Goal: Task Accomplishment & Management: Use online tool/utility

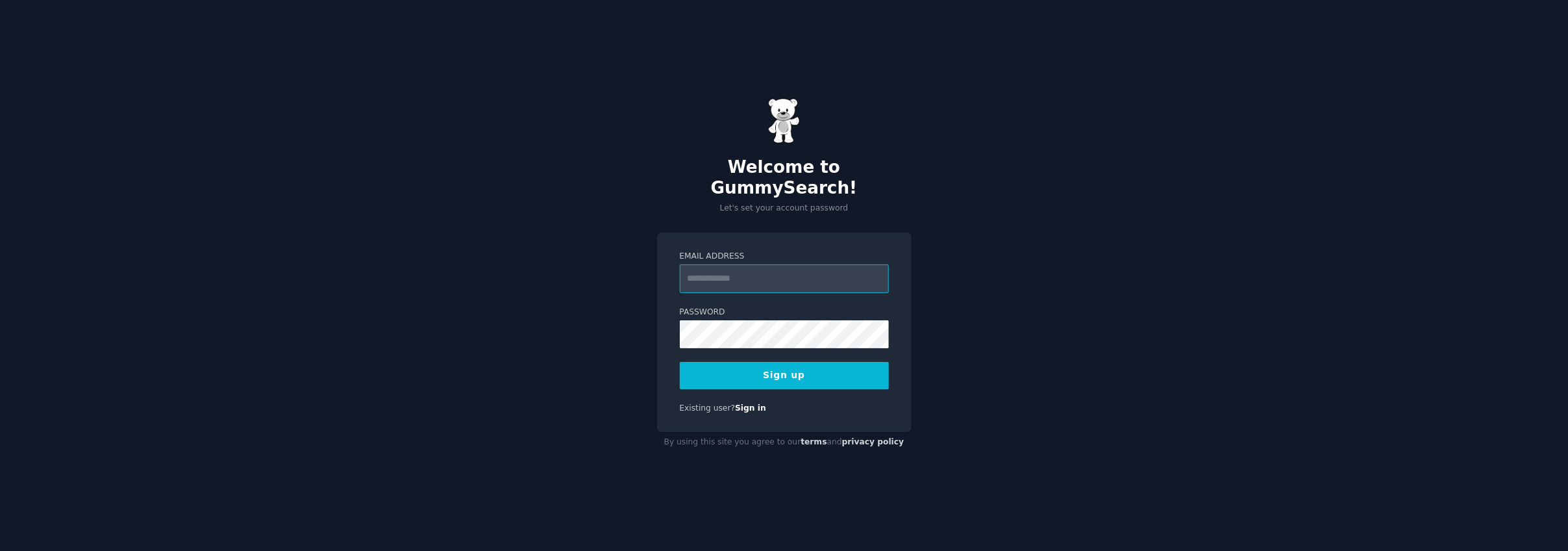
click at [754, 265] on input "Email Address" at bounding box center [784, 279] width 209 height 29
type input "**********"
click at [814, 362] on button "Sign up" at bounding box center [784, 375] width 209 height 27
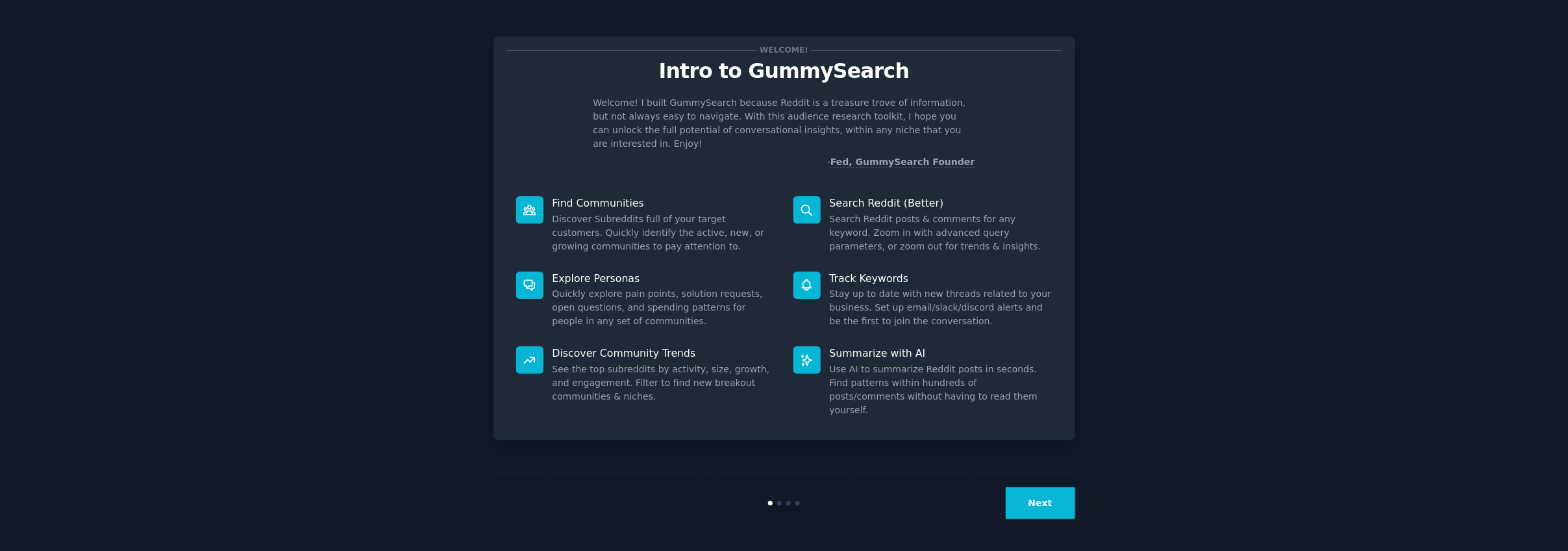
click at [1039, 508] on button "Next" at bounding box center [1040, 503] width 70 height 32
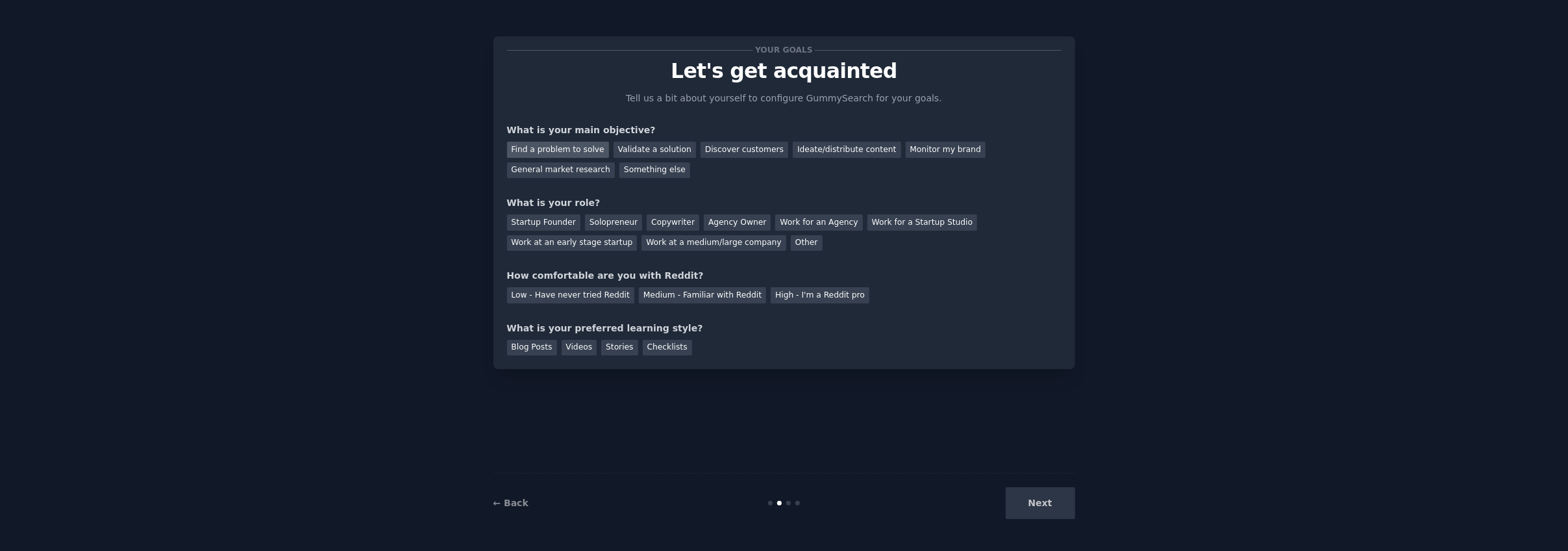
click at [561, 141] on div "Find a problem to solve" at bounding box center [558, 149] width 102 height 17
click at [562, 222] on div "Startup Founder" at bounding box center [543, 222] width 73 height 17
click at [704, 215] on div "Agency Owner" at bounding box center [737, 222] width 67 height 17
click at [567, 289] on div "Low - Have never tried Reddit" at bounding box center [570, 295] width 127 height 17
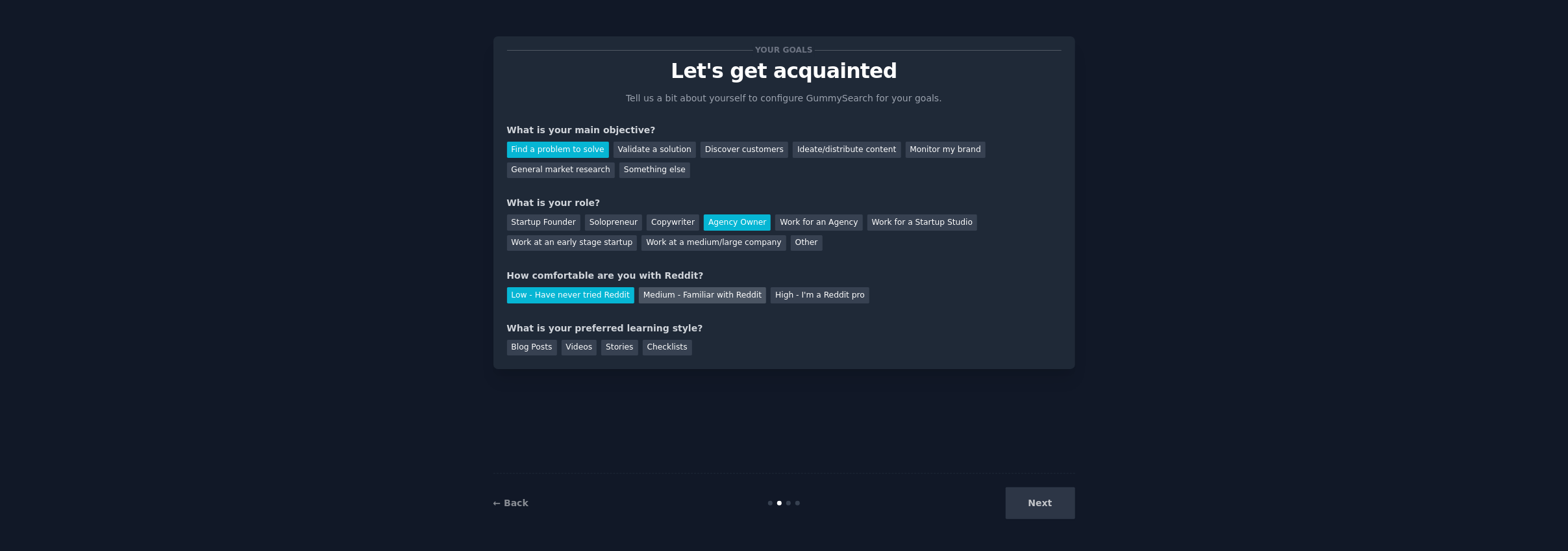
click at [658, 289] on div "Medium - Familiar with Reddit" at bounding box center [702, 295] width 127 height 17
click at [602, 342] on div "Stories" at bounding box center [619, 348] width 37 height 17
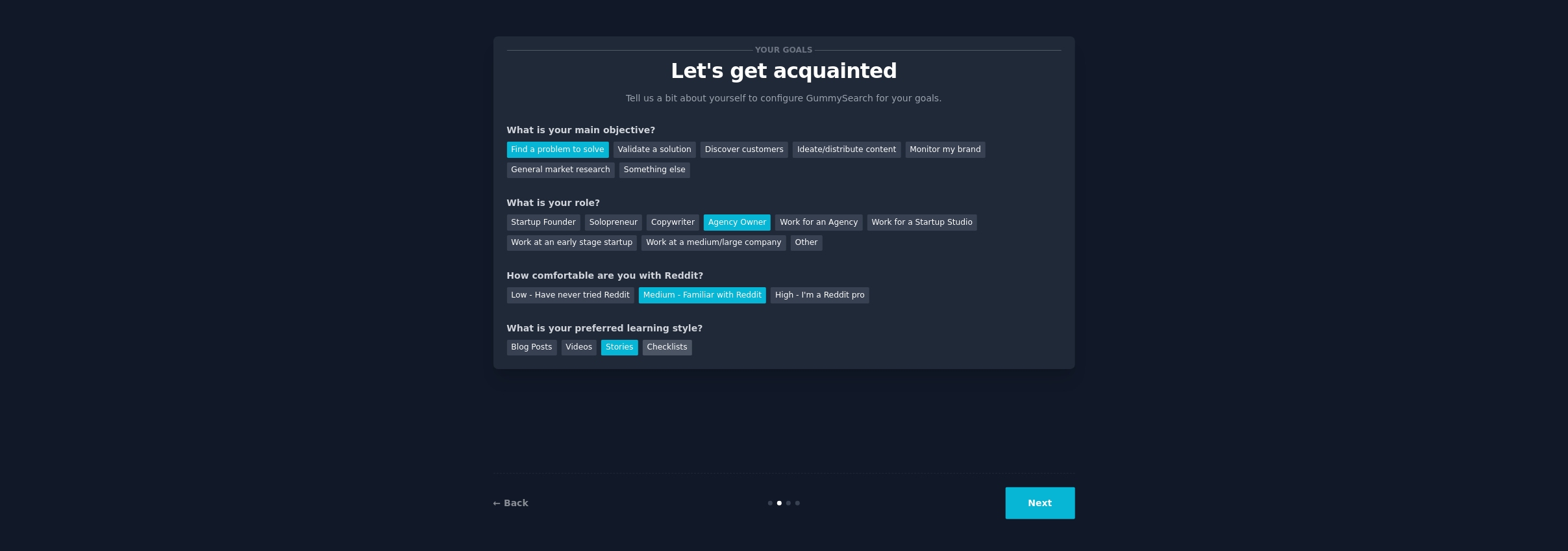
click at [652, 348] on div "Checklists" at bounding box center [667, 348] width 49 height 17
click at [615, 341] on div "Stories" at bounding box center [619, 348] width 37 height 17
click at [657, 349] on div "Checklists" at bounding box center [667, 348] width 49 height 17
click at [1050, 487] on button "Next" at bounding box center [1040, 503] width 70 height 32
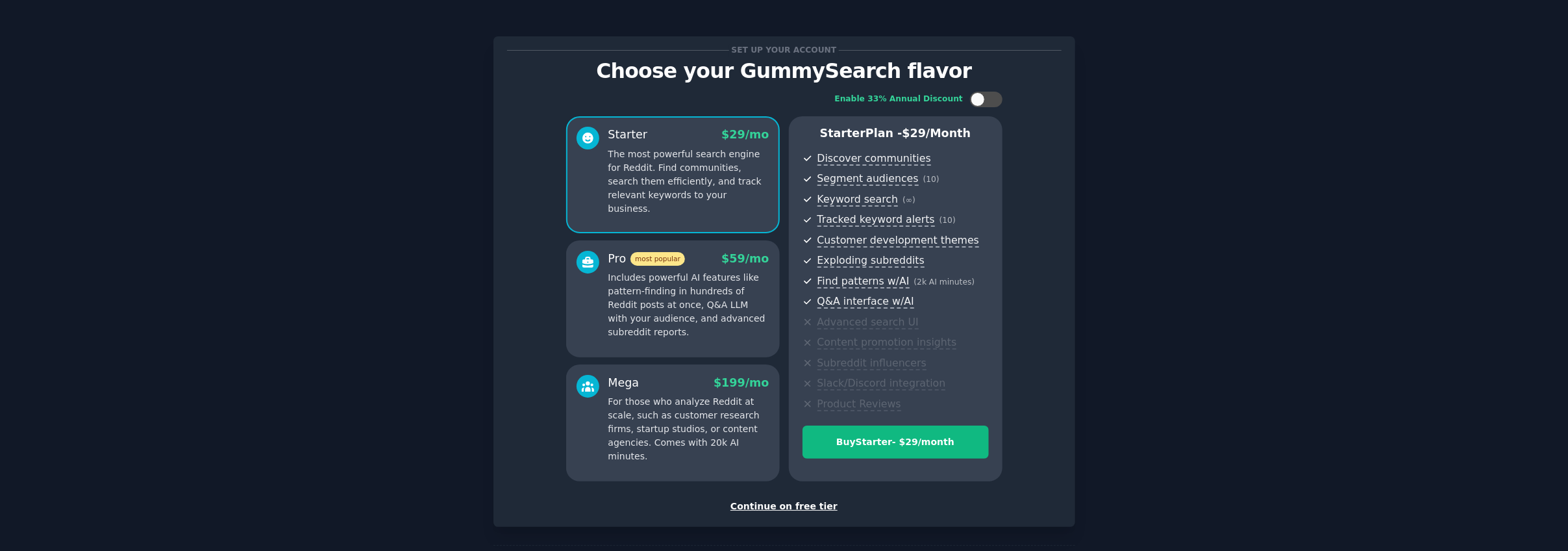
click at [802, 507] on div "Continue on free tier" at bounding box center [784, 506] width 554 height 14
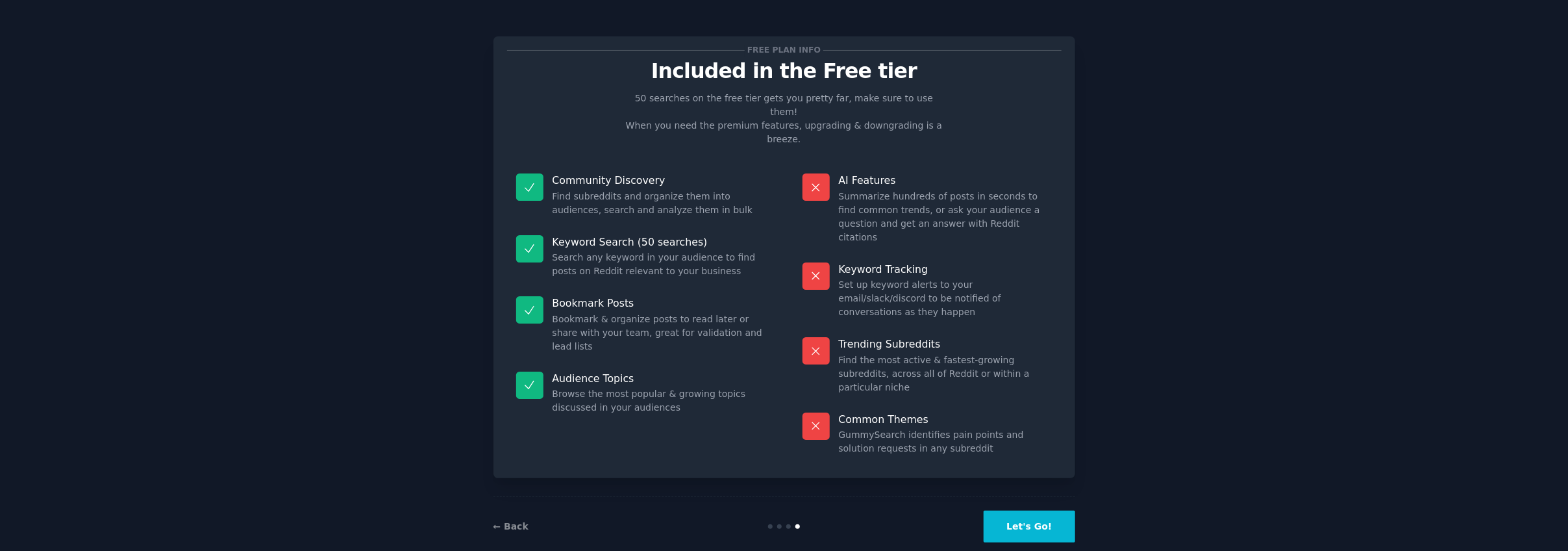
click at [1043, 512] on button "Let's Go!" at bounding box center [1029, 527] width 91 height 32
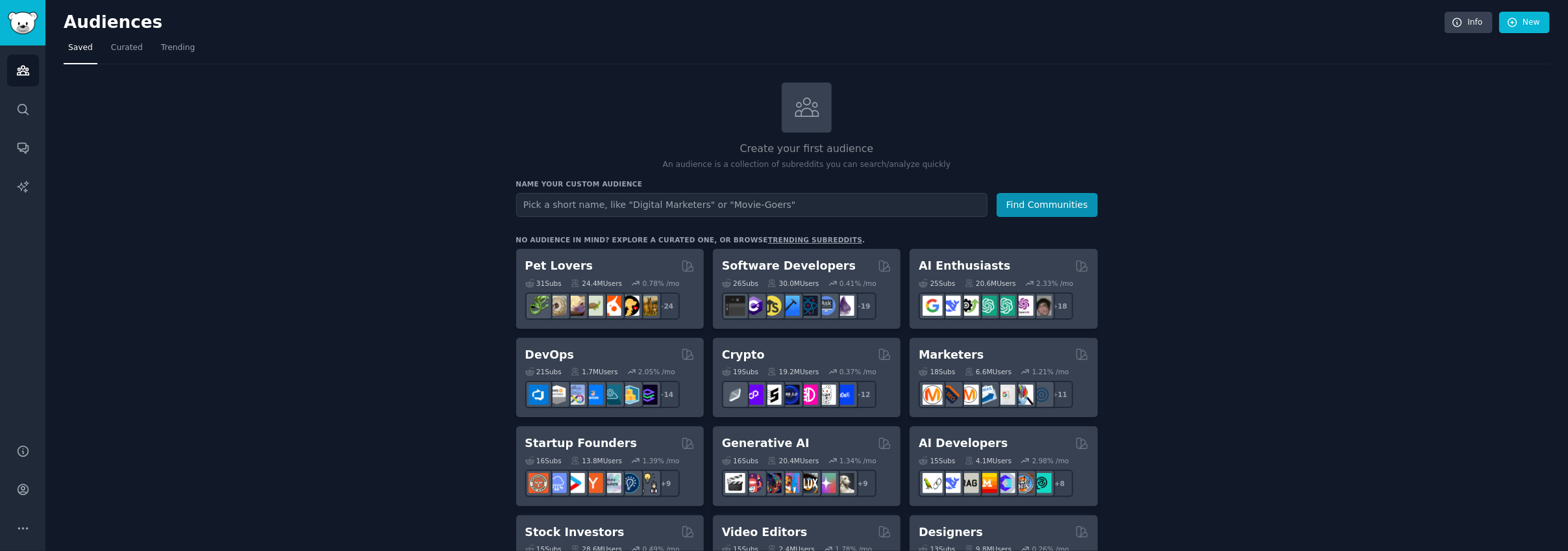
click at [684, 187] on div "Name your custom audience Audience Name Find Communities" at bounding box center [807, 198] width 581 height 38
click at [677, 200] on input "text" at bounding box center [751, 205] width 471 height 24
click at [535, 201] on input "n8n" at bounding box center [751, 205] width 471 height 24
type input "n8n"
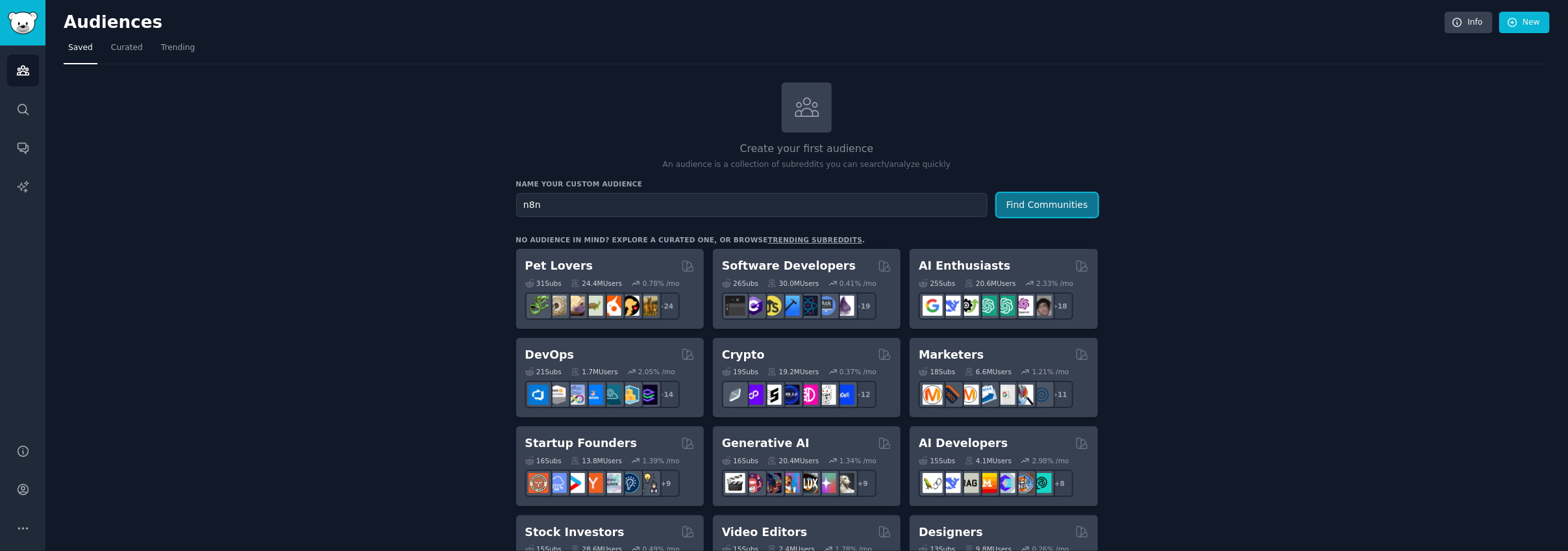
click at [1059, 203] on button "Find Communities" at bounding box center [1047, 205] width 101 height 24
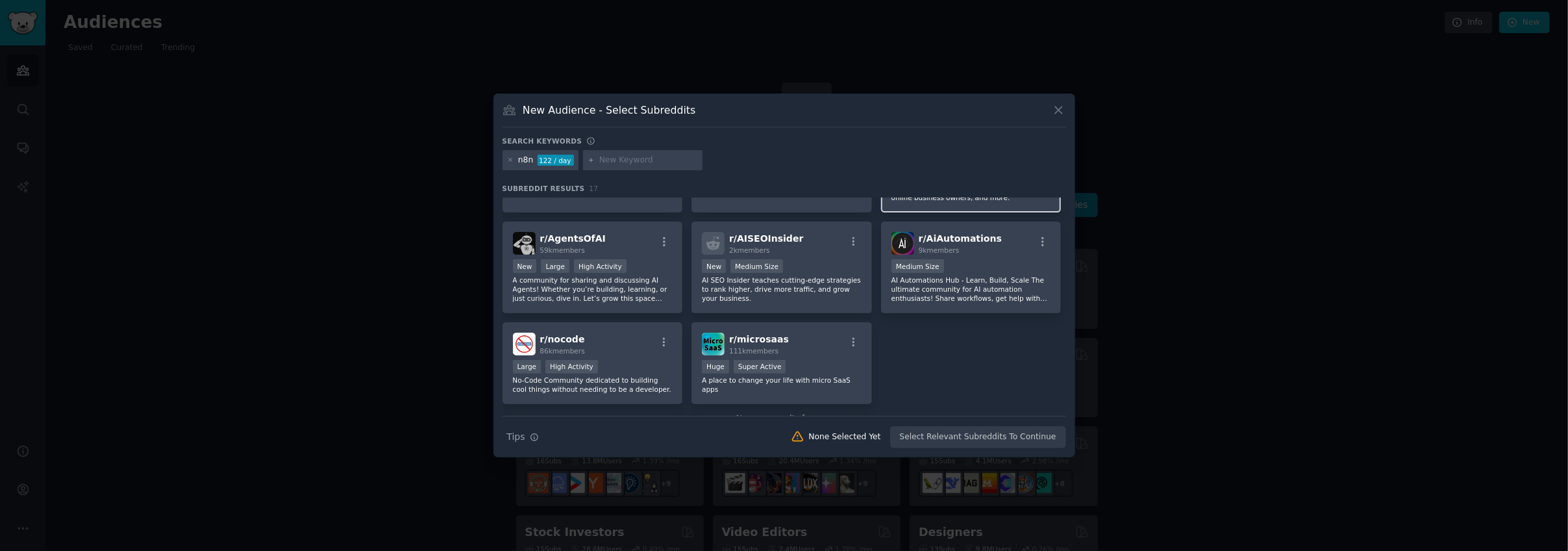
scroll to position [397, 0]
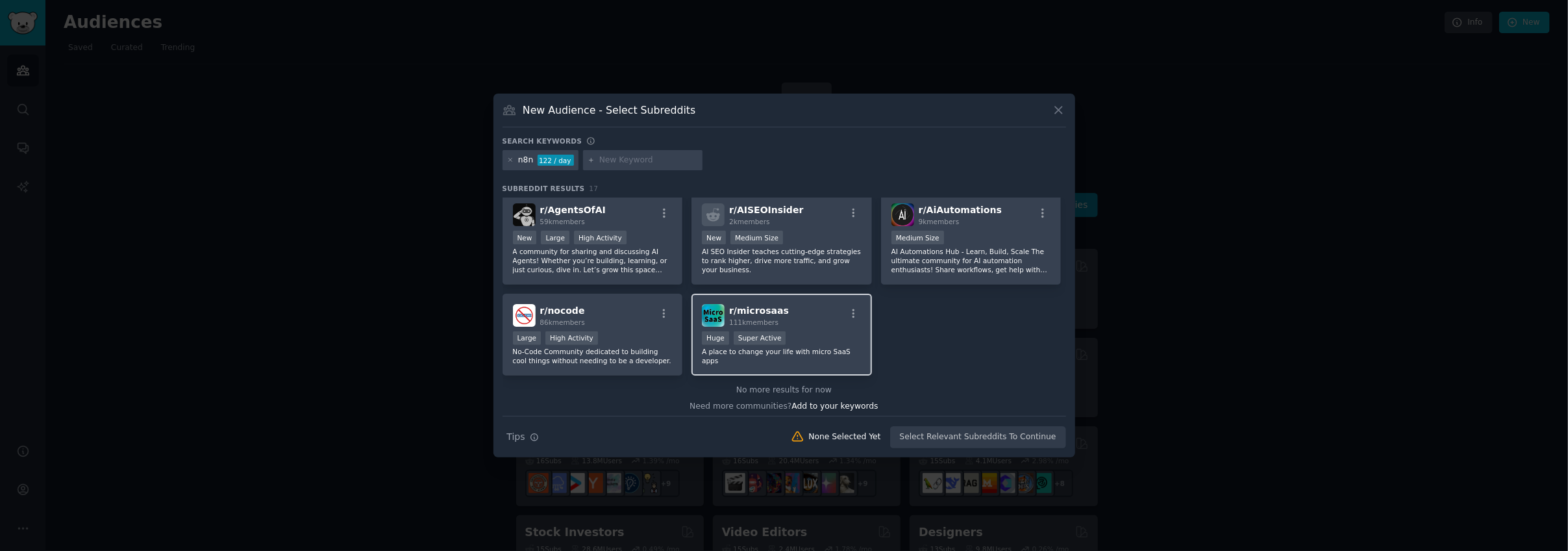
click at [768, 306] on span "r/ microsaas" at bounding box center [759, 311] width 60 height 10
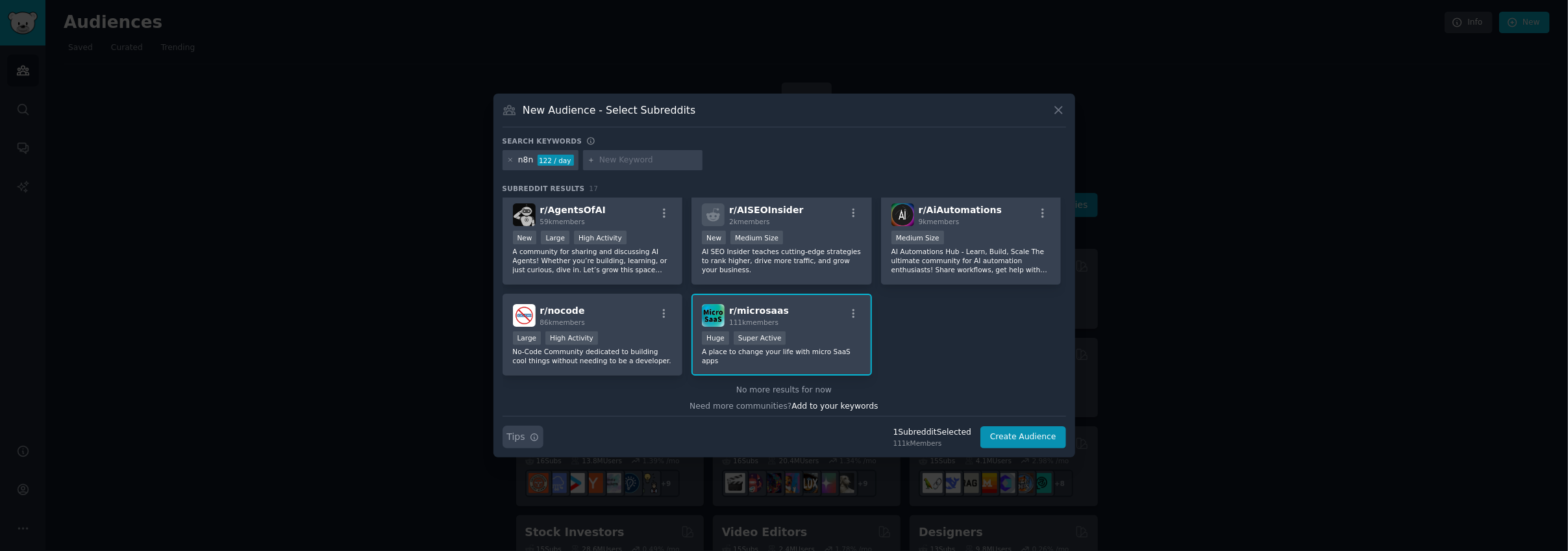
click at [531, 437] on icon "button" at bounding box center [534, 438] width 7 height 7
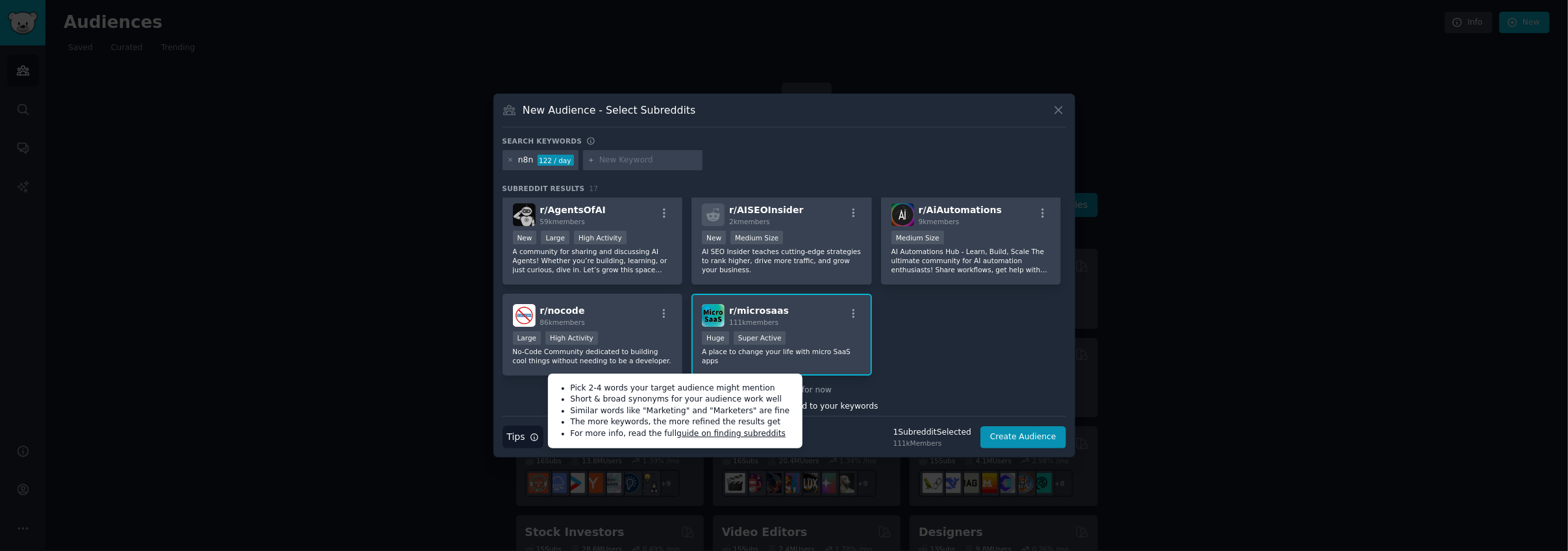
click at [973, 390] on div "No more results for now" at bounding box center [784, 390] width 564 height 11
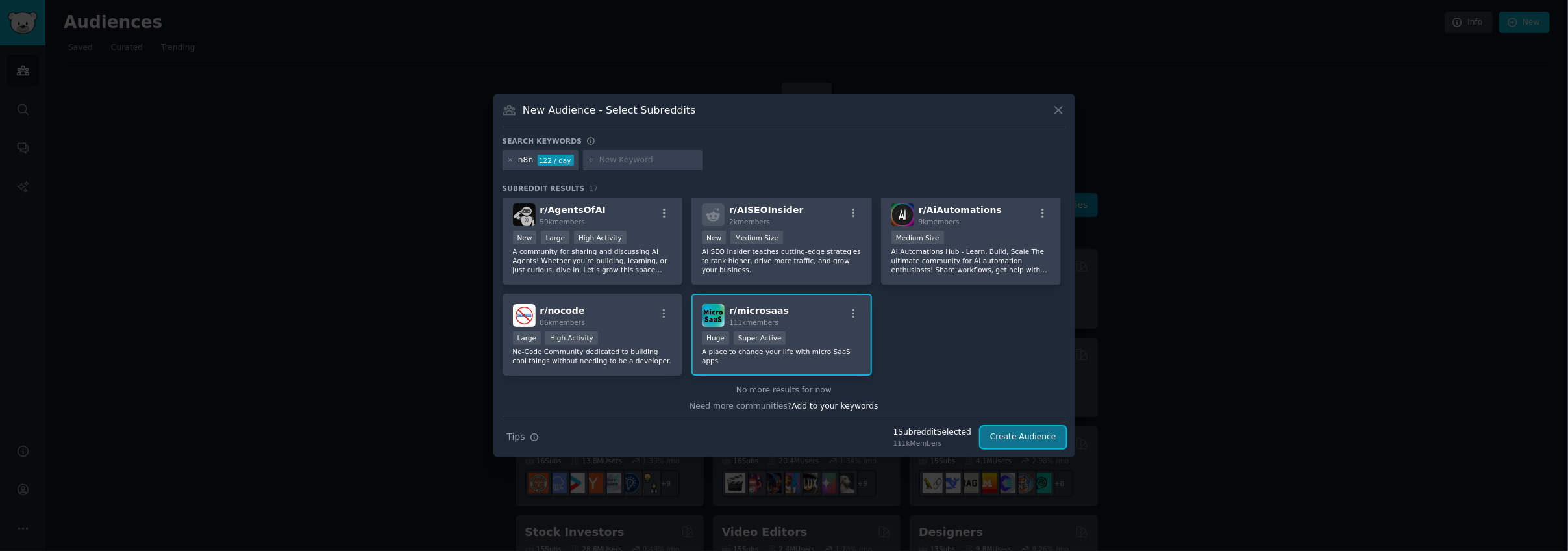
click at [1022, 430] on button "Create Audience" at bounding box center [1023, 437] width 86 height 22
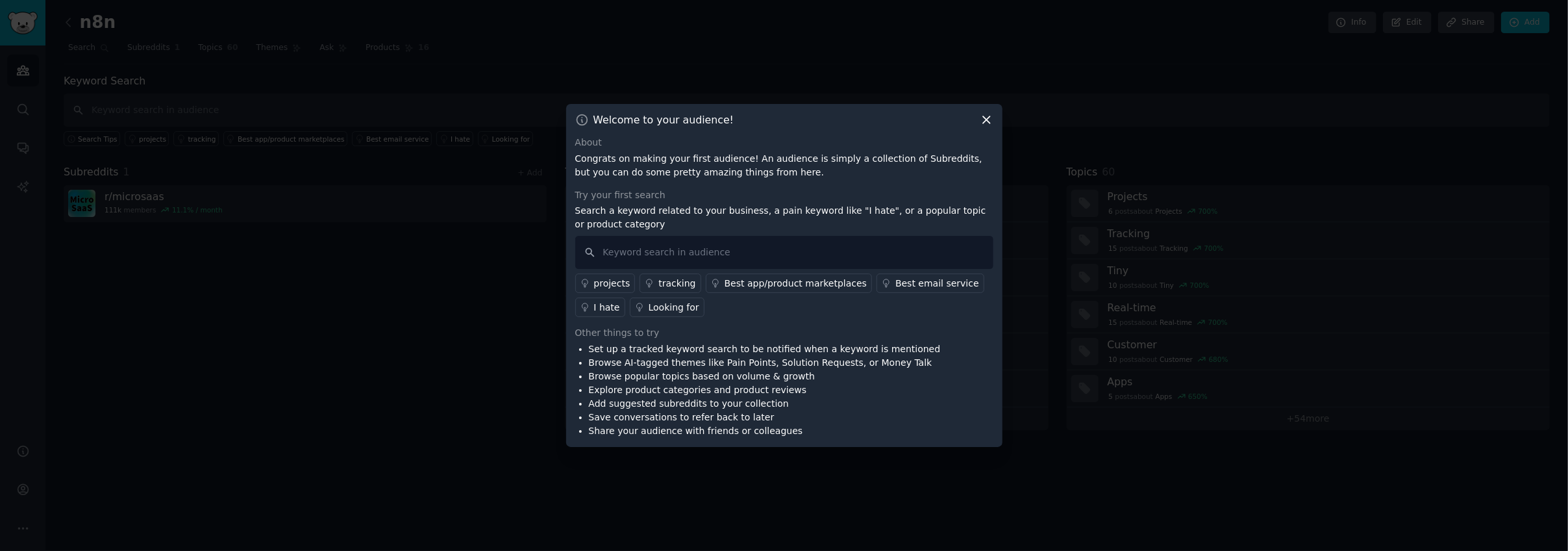
click at [725, 281] on div "Best app/product marketplaces" at bounding box center [796, 283] width 142 height 14
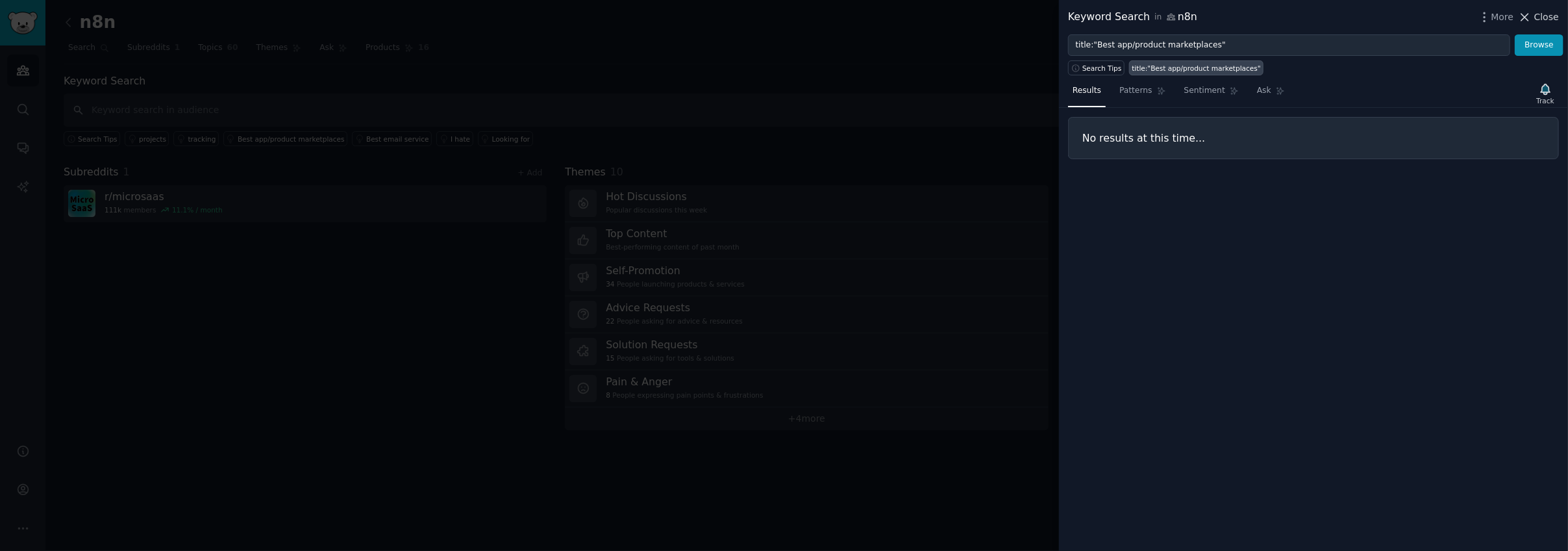
click at [1529, 14] on icon at bounding box center [1524, 17] width 14 height 14
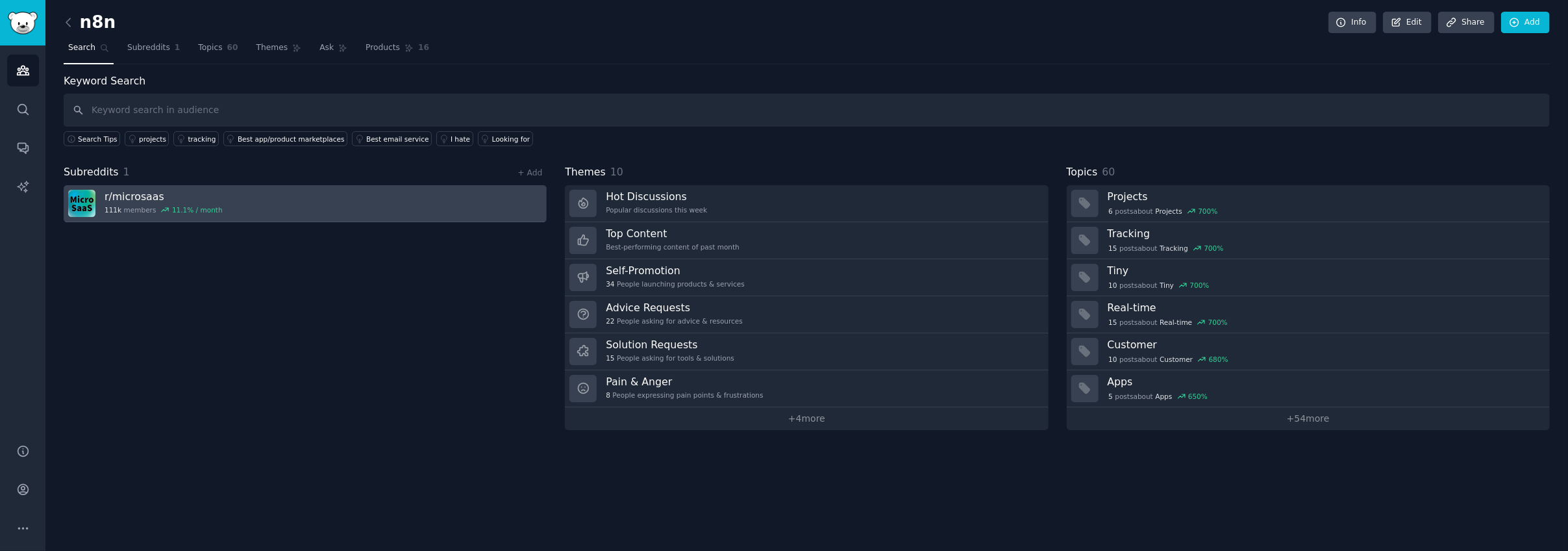
click at [252, 217] on link "r/ microsaas 111k members 11.1 % / month" at bounding box center [305, 204] width 483 height 37
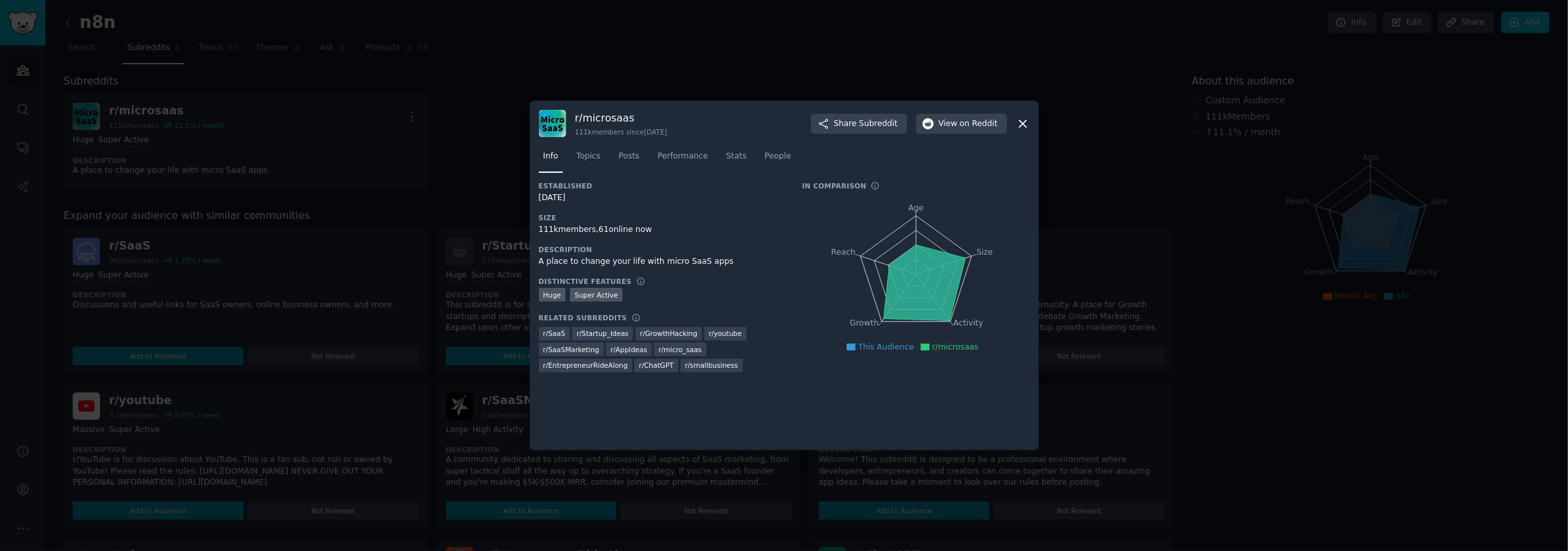
click at [1023, 125] on icon at bounding box center [1023, 124] width 7 height 7
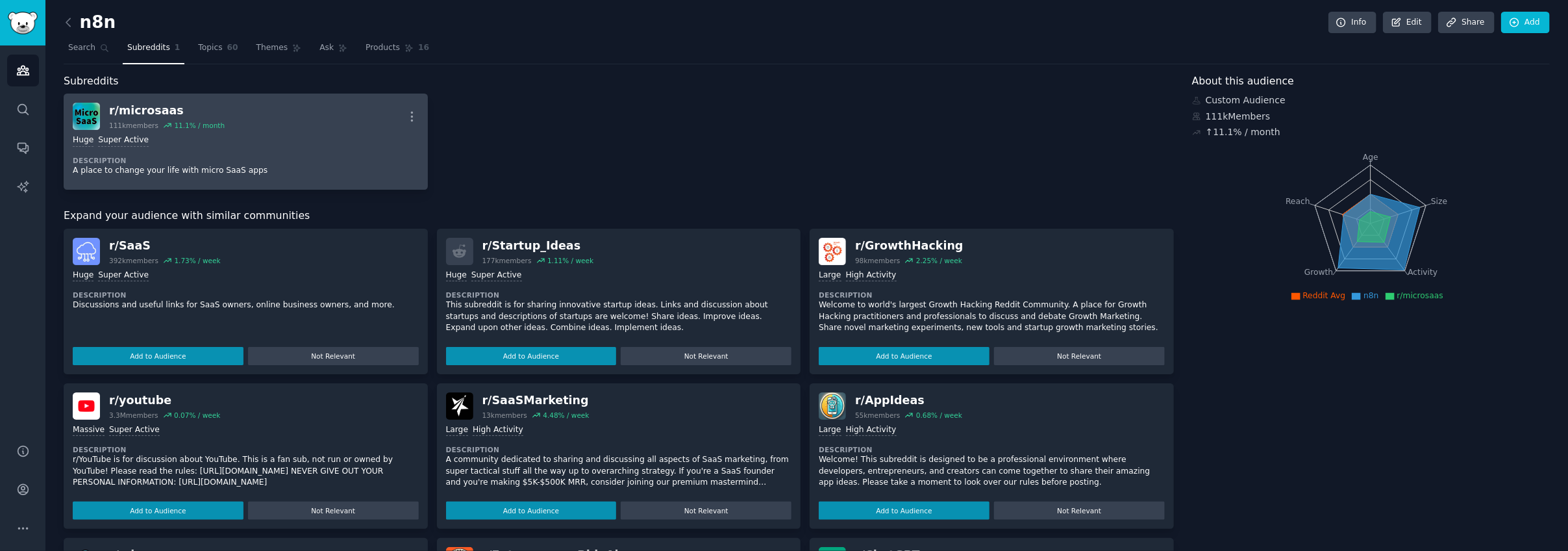
click at [287, 143] on div "Huge Super Active" at bounding box center [245, 140] width 346 height 12
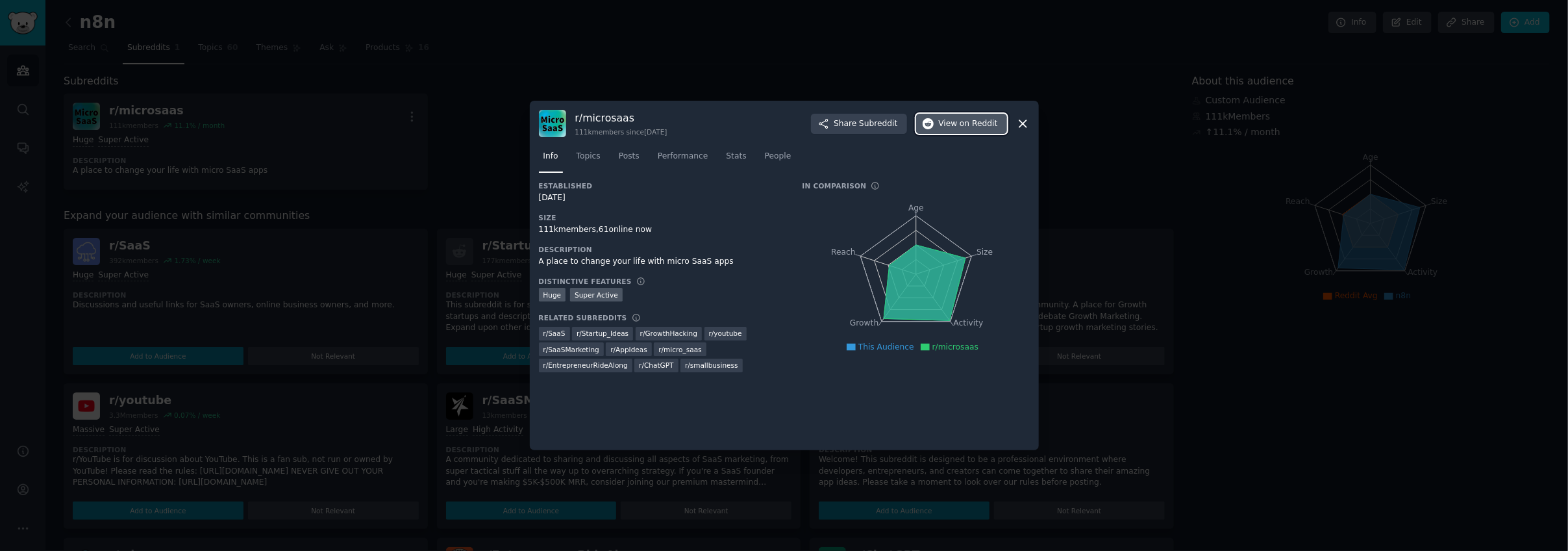
click at [979, 125] on span "on Reddit" at bounding box center [978, 124] width 38 height 11
click at [1017, 126] on icon at bounding box center [1022, 123] width 14 height 14
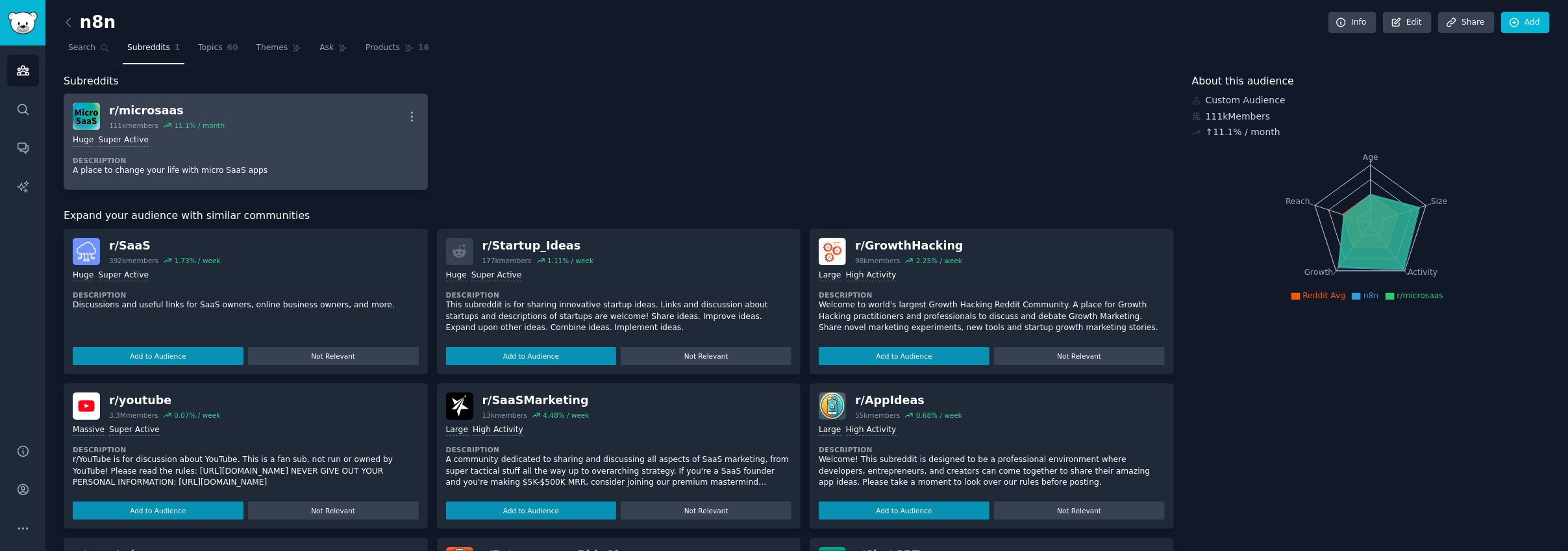
click at [188, 125] on div "11.1 % / month" at bounding box center [199, 125] width 51 height 9
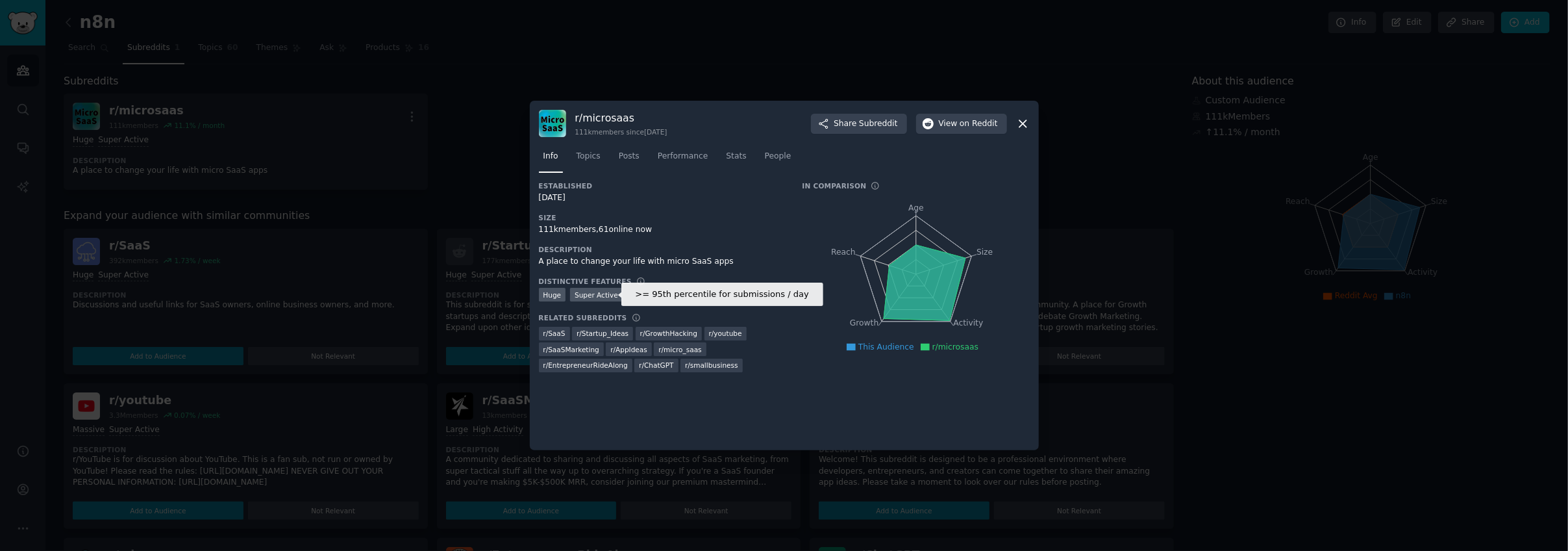
click at [588, 294] on div "Super Active" at bounding box center [596, 294] width 52 height 14
click at [616, 56] on div at bounding box center [784, 276] width 1568 height 551
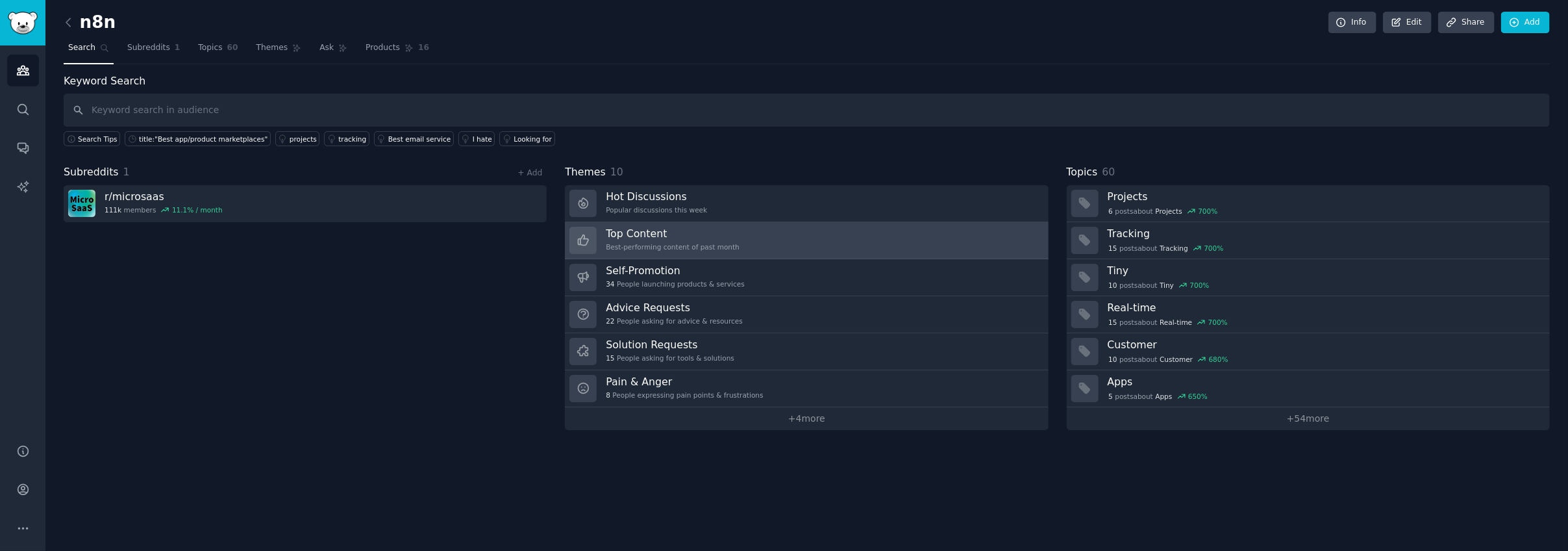
click at [699, 229] on h3 "Top Content" at bounding box center [673, 233] width 134 height 14
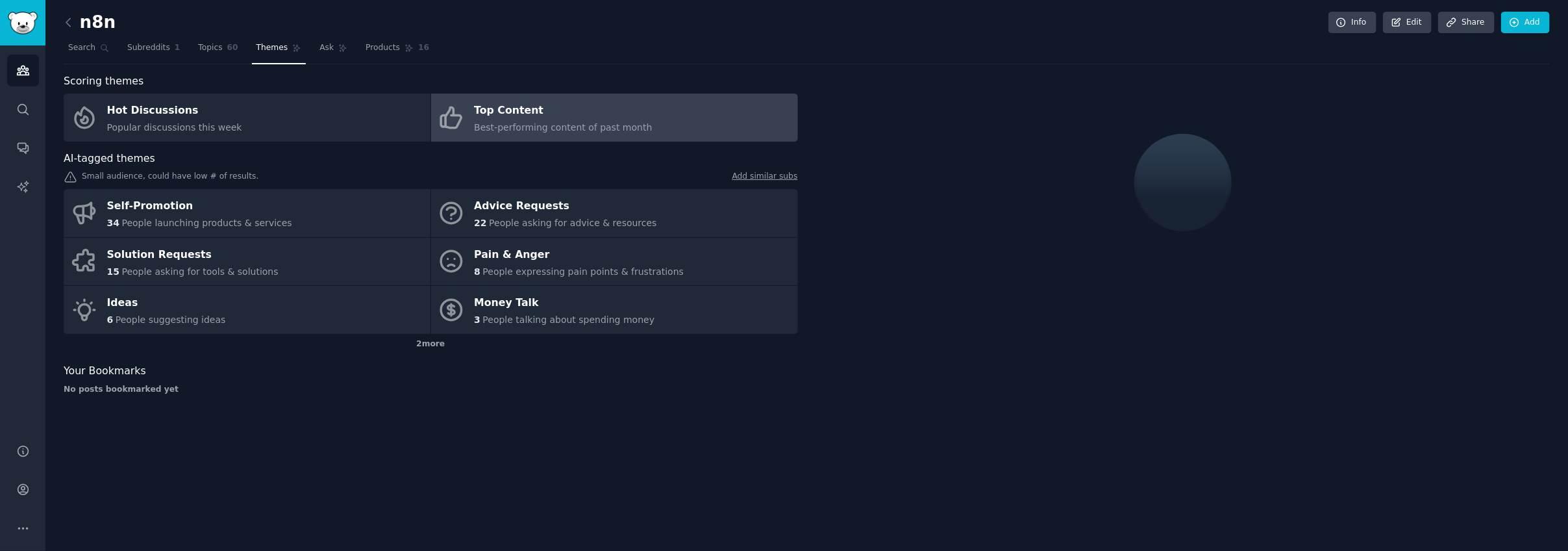
click at [533, 133] on div "Best-performing content of past month" at bounding box center [563, 127] width 178 height 14
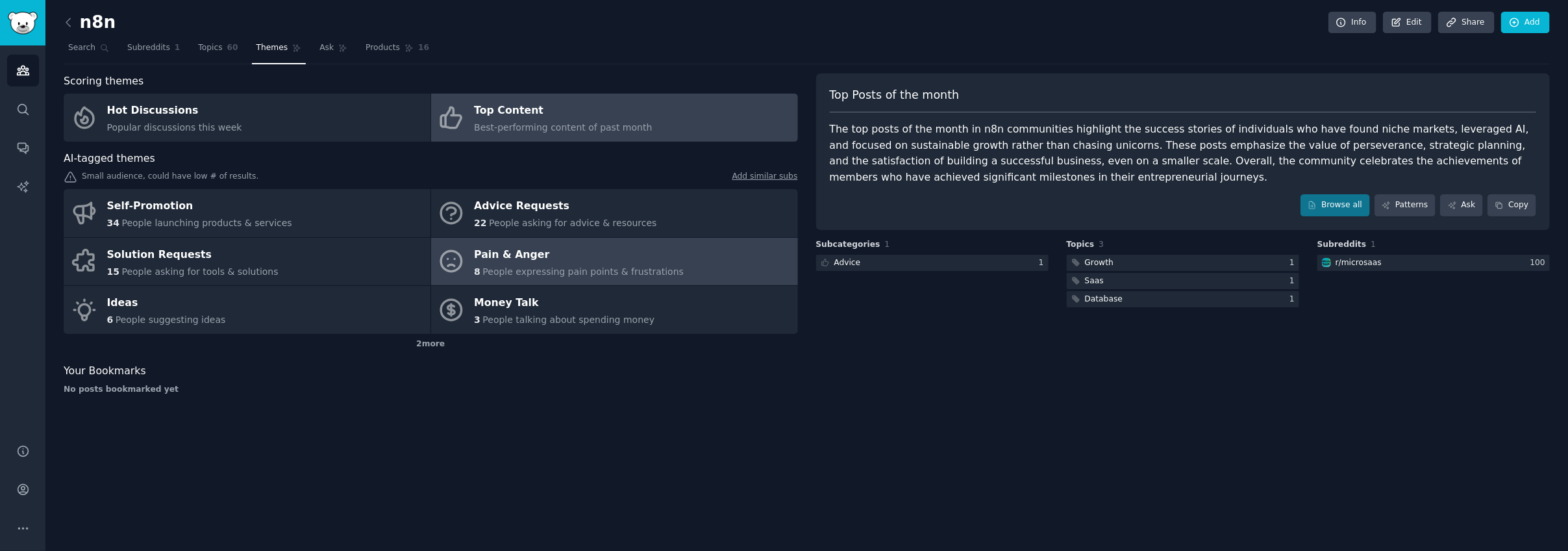
click at [519, 241] on link "Pain & Anger 8 People expressing pain points & frustrations" at bounding box center [614, 261] width 367 height 48
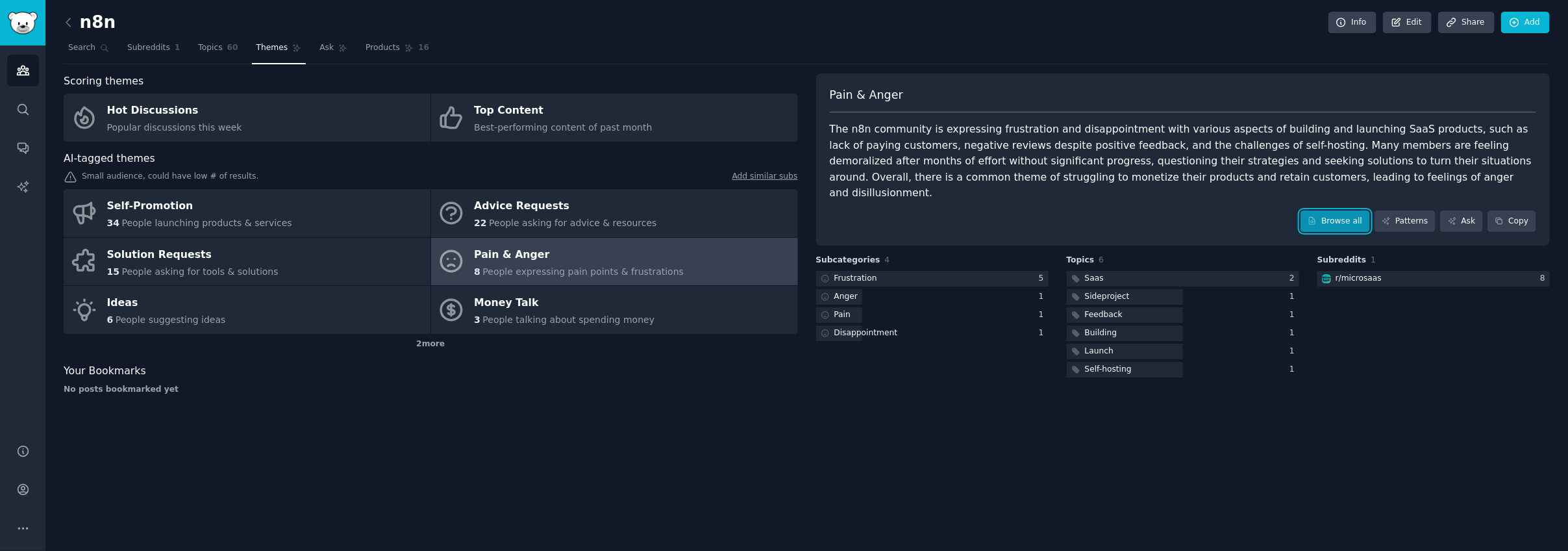
click at [1317, 217] on icon at bounding box center [1312, 221] width 9 height 9
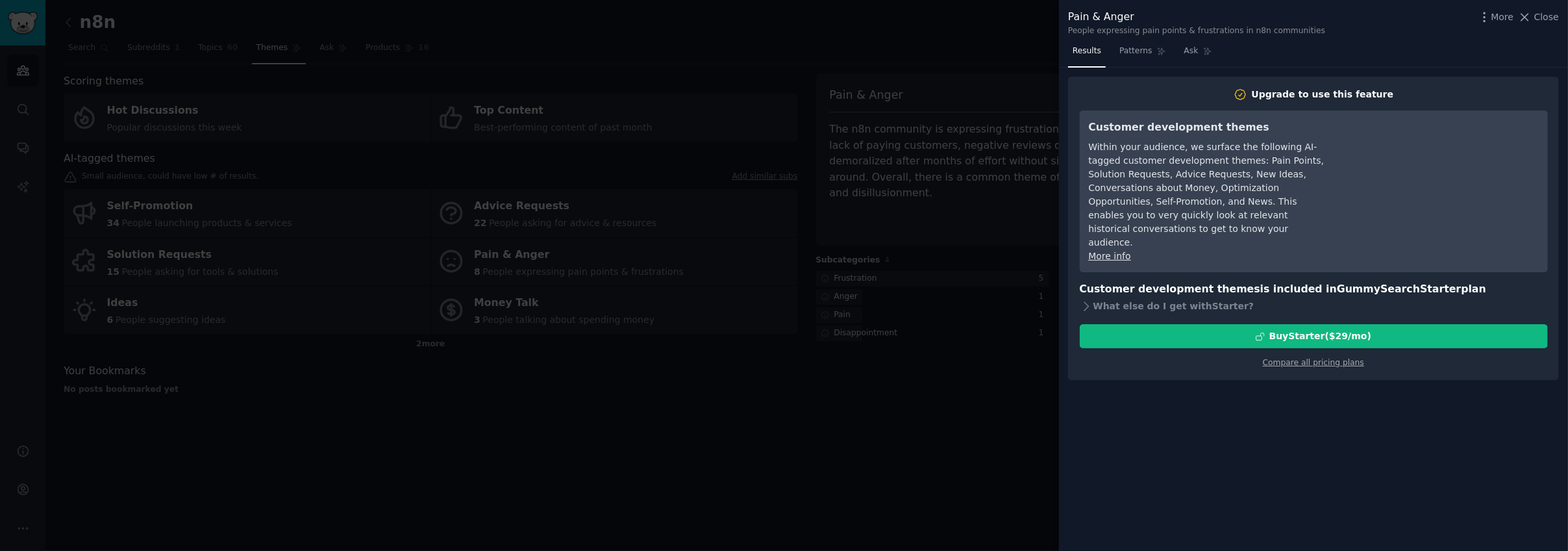
click at [1046, 265] on div at bounding box center [784, 276] width 1568 height 551
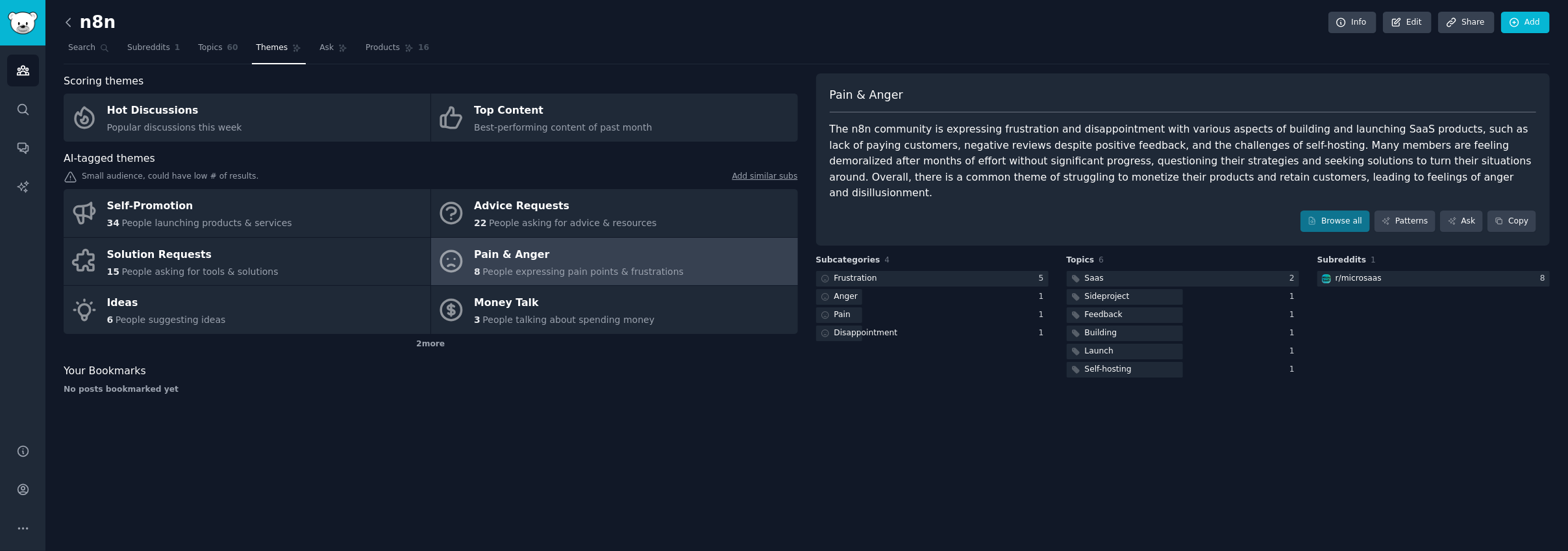
click at [72, 23] on icon at bounding box center [68, 22] width 14 height 14
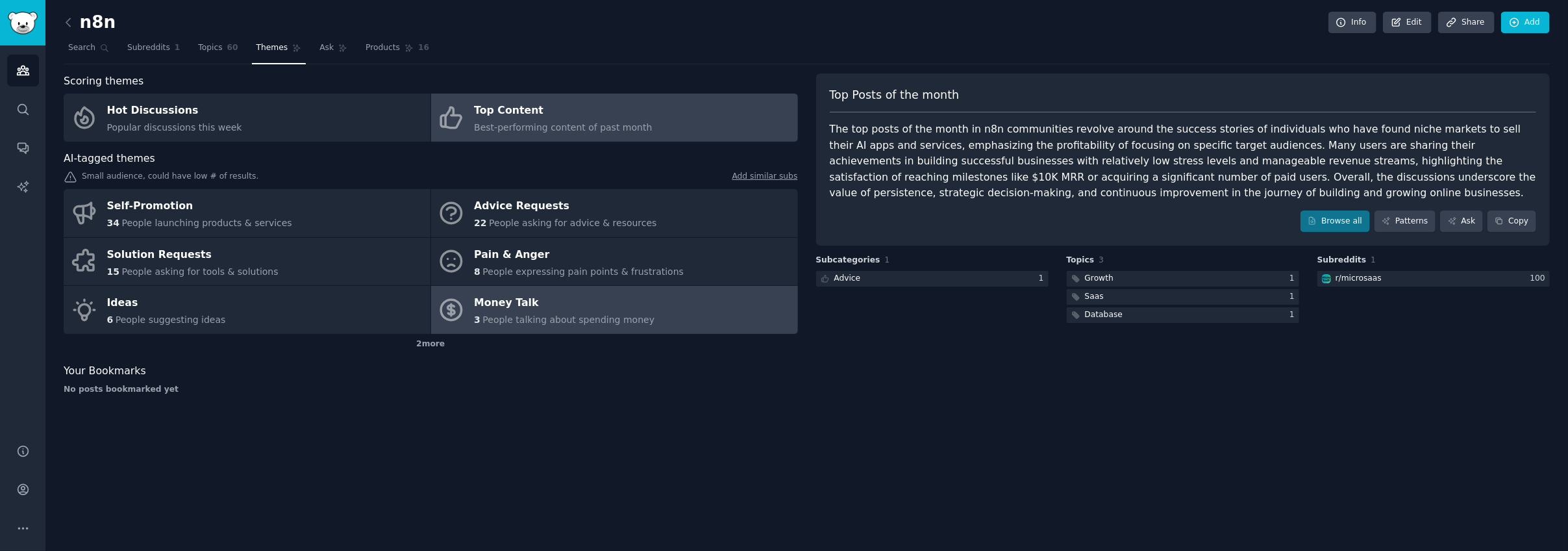
click at [609, 305] on div "Money Talk" at bounding box center [564, 303] width 181 height 21
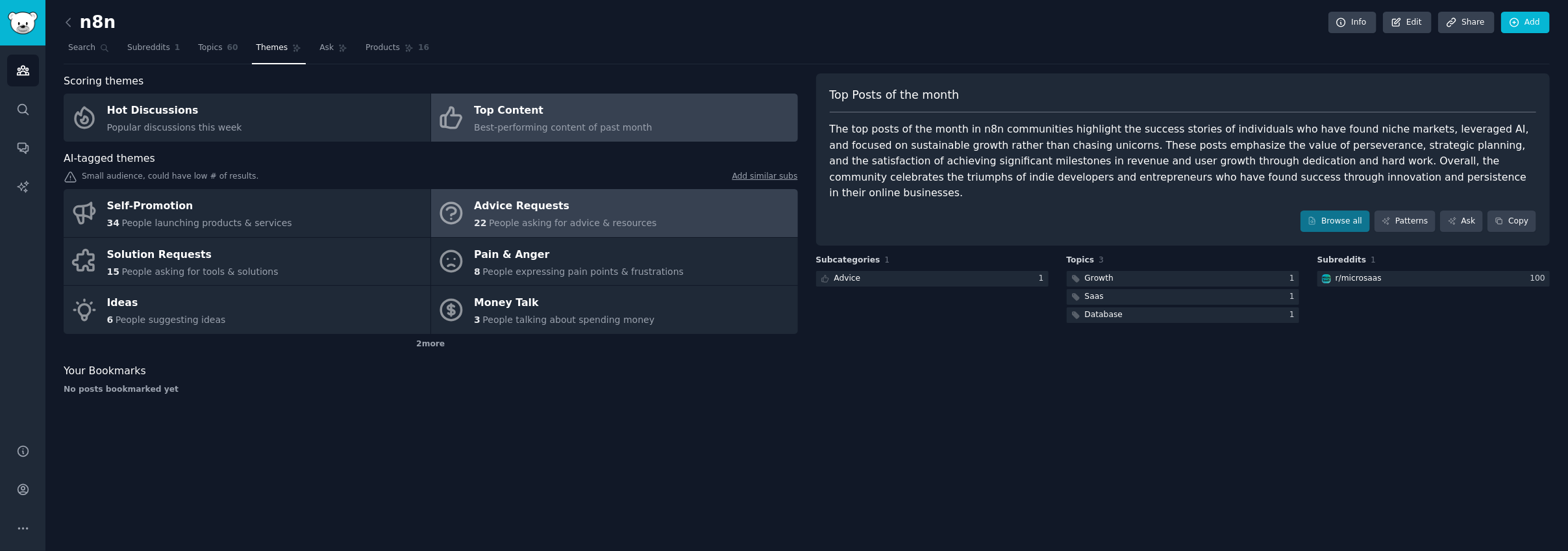
click at [604, 212] on div "Advice Requests" at bounding box center [565, 206] width 182 height 21
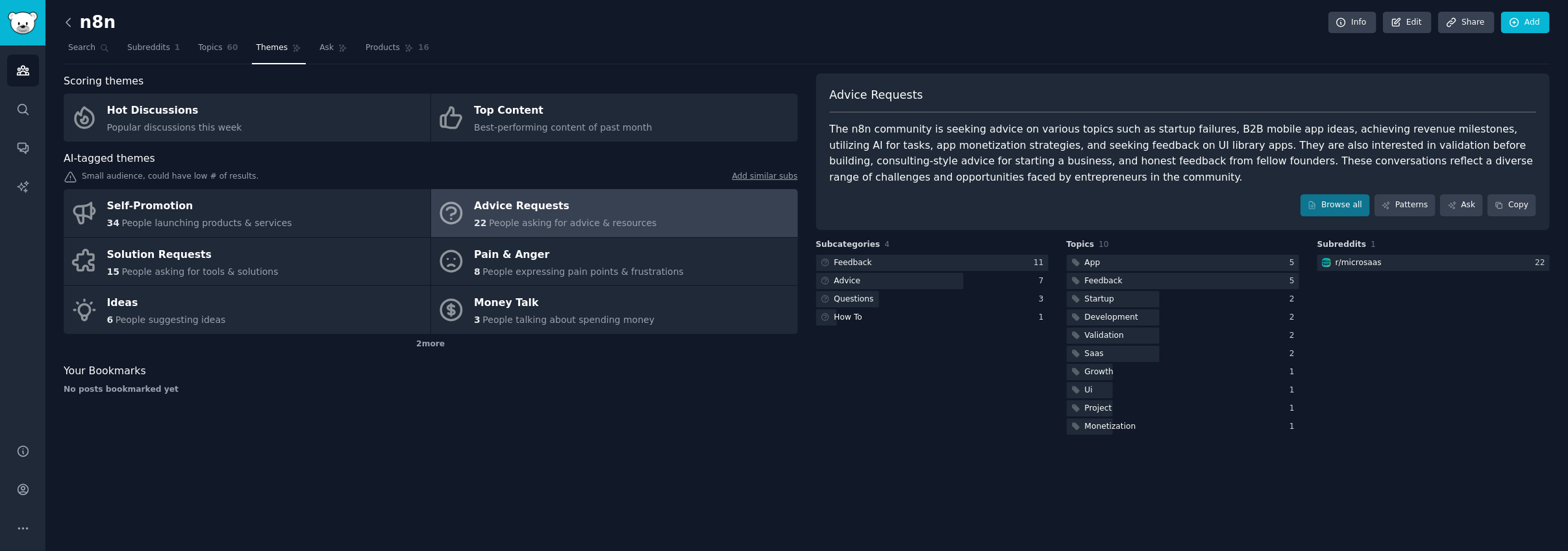
click at [72, 25] on icon at bounding box center [68, 22] width 14 height 14
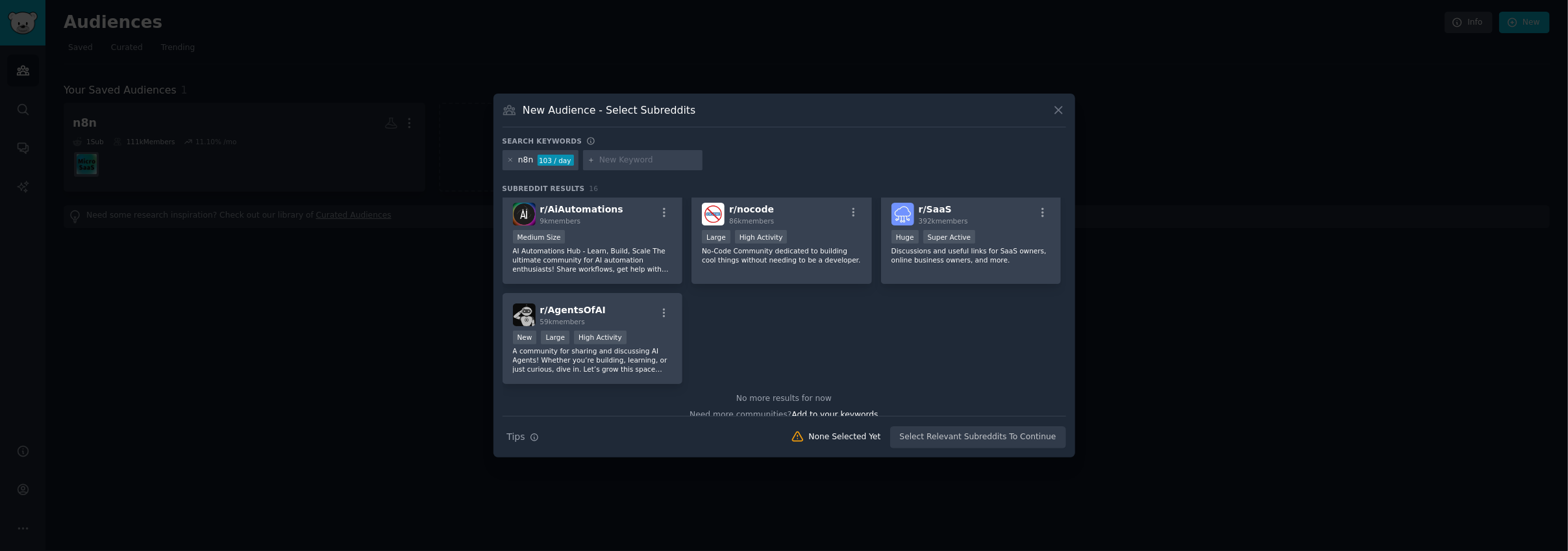
scroll to position [415, 0]
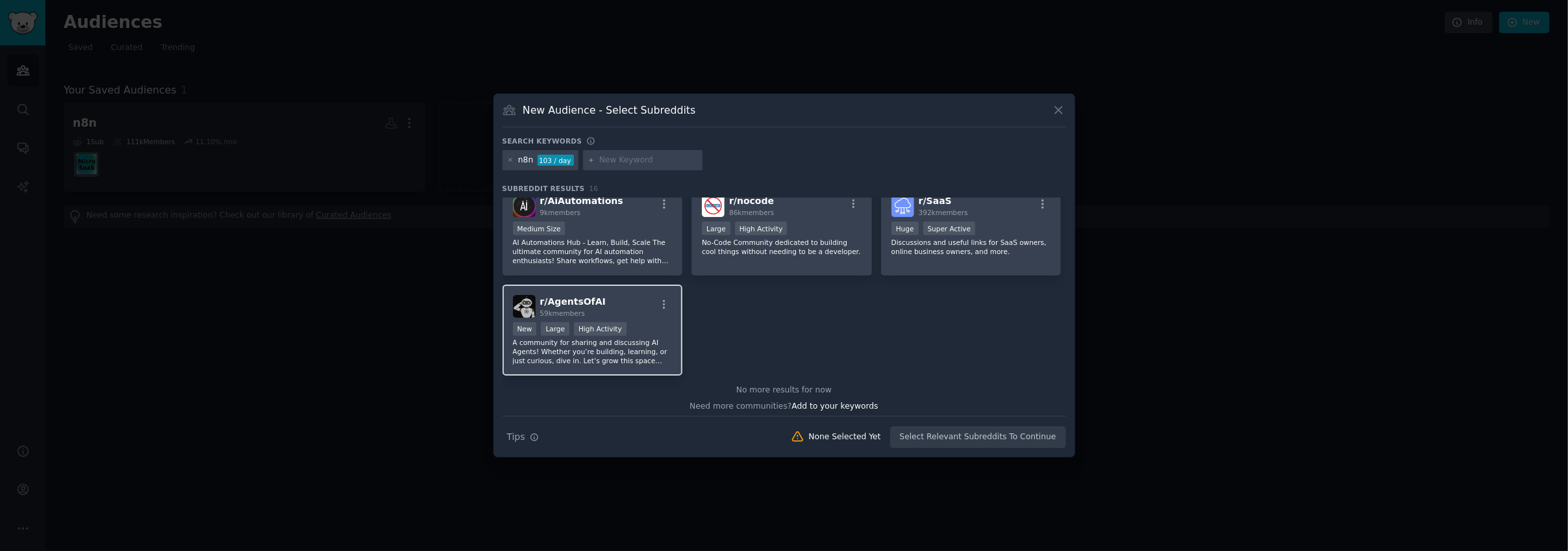
click at [607, 289] on div "r/ AgentsOfAI 59k members New Large High Activity A community for sharing and d…" at bounding box center [593, 331] width 181 height 92
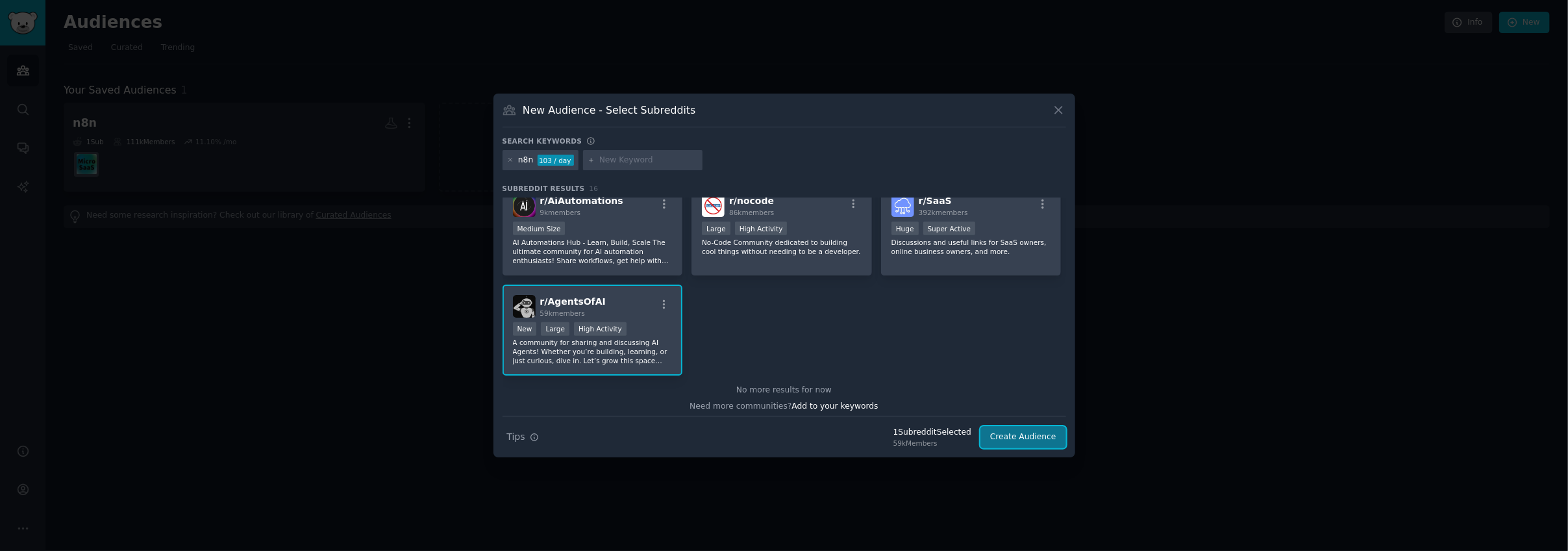
click at [1025, 442] on button "Create Audience" at bounding box center [1023, 437] width 86 height 22
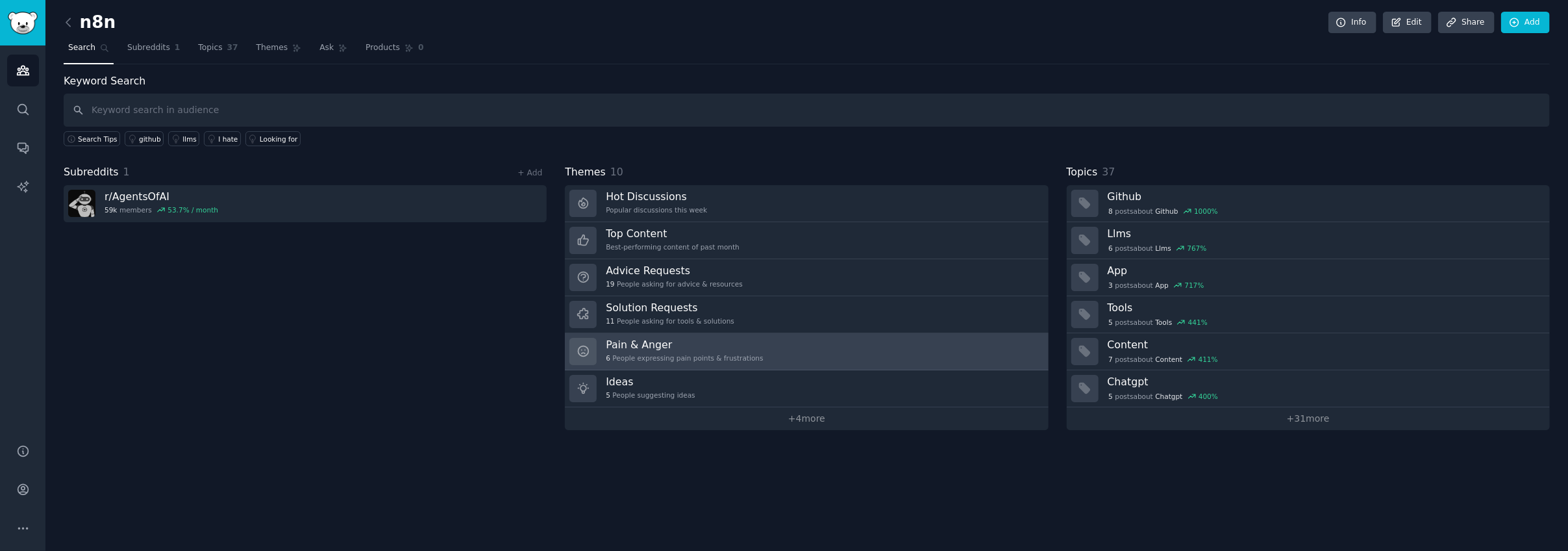
click at [736, 341] on h3 "Pain & Anger" at bounding box center [684, 344] width 157 height 14
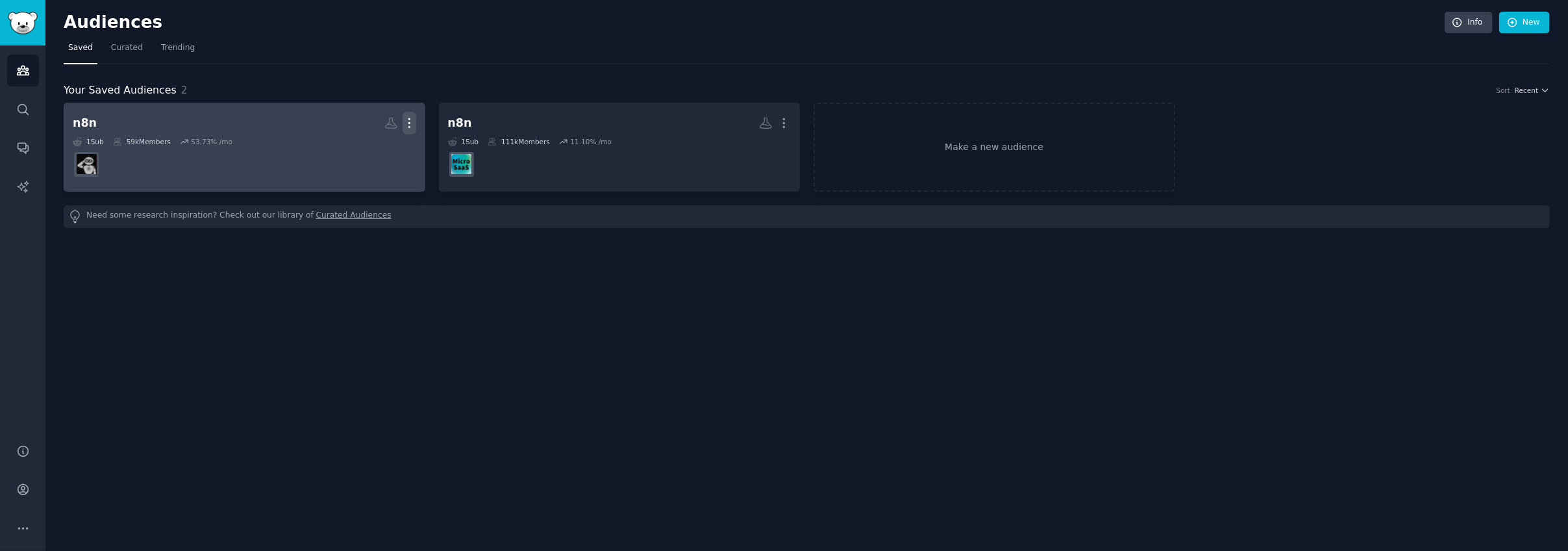
click at [409, 121] on icon "button" at bounding box center [409, 123] width 14 height 14
click at [368, 150] on p "Delete" at bounding box center [374, 150] width 30 height 14
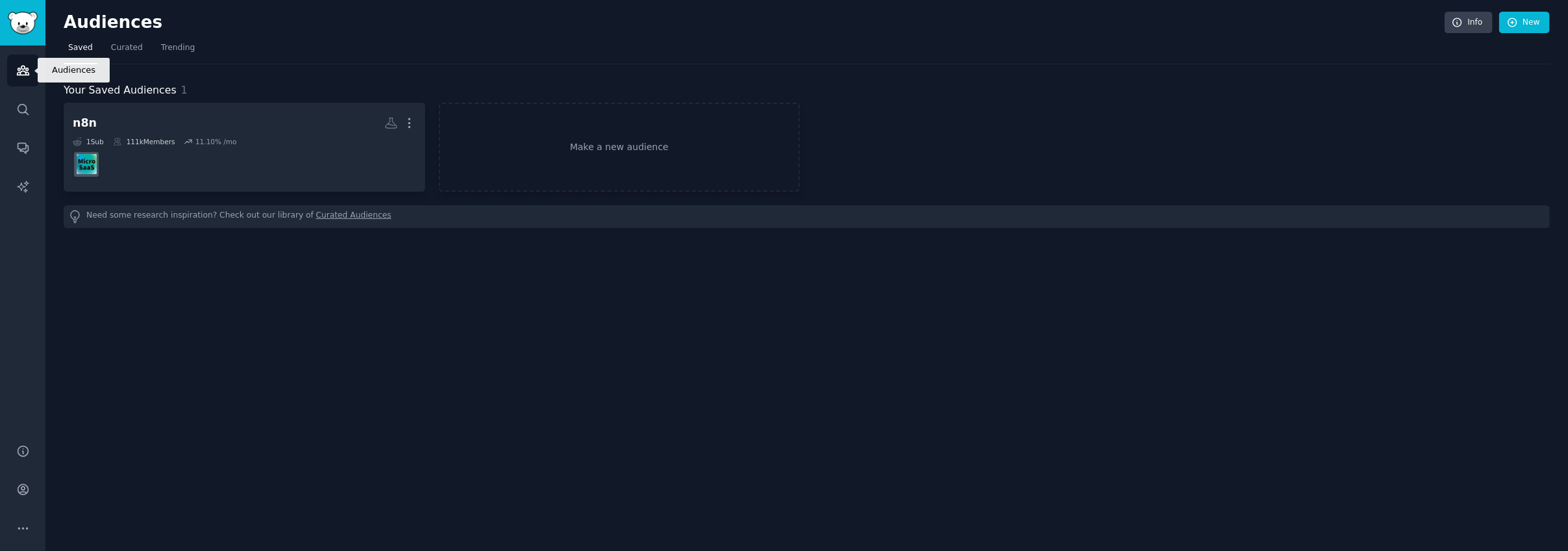
click at [17, 80] on link "Audiences" at bounding box center [23, 70] width 32 height 32
click at [31, 24] on img "Sidebar" at bounding box center [23, 23] width 30 height 23
click at [112, 45] on span "Curated" at bounding box center [127, 48] width 32 height 11
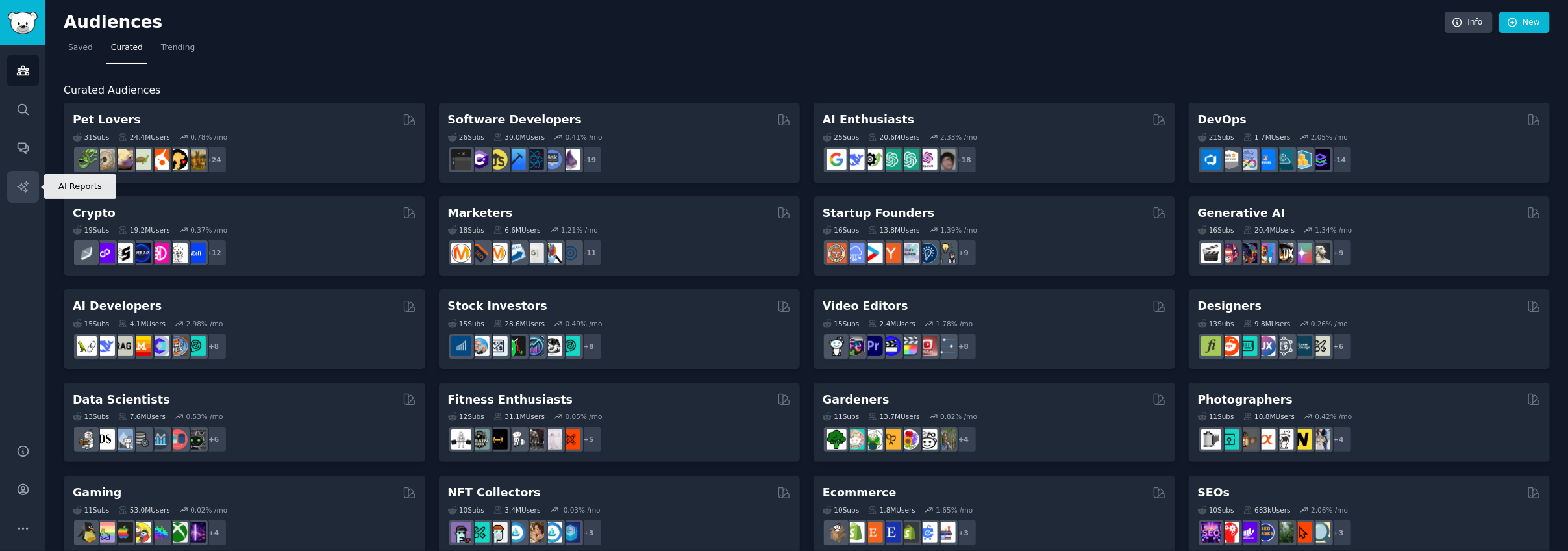
click at [20, 184] on icon "Sidebar" at bounding box center [22, 186] width 11 height 11
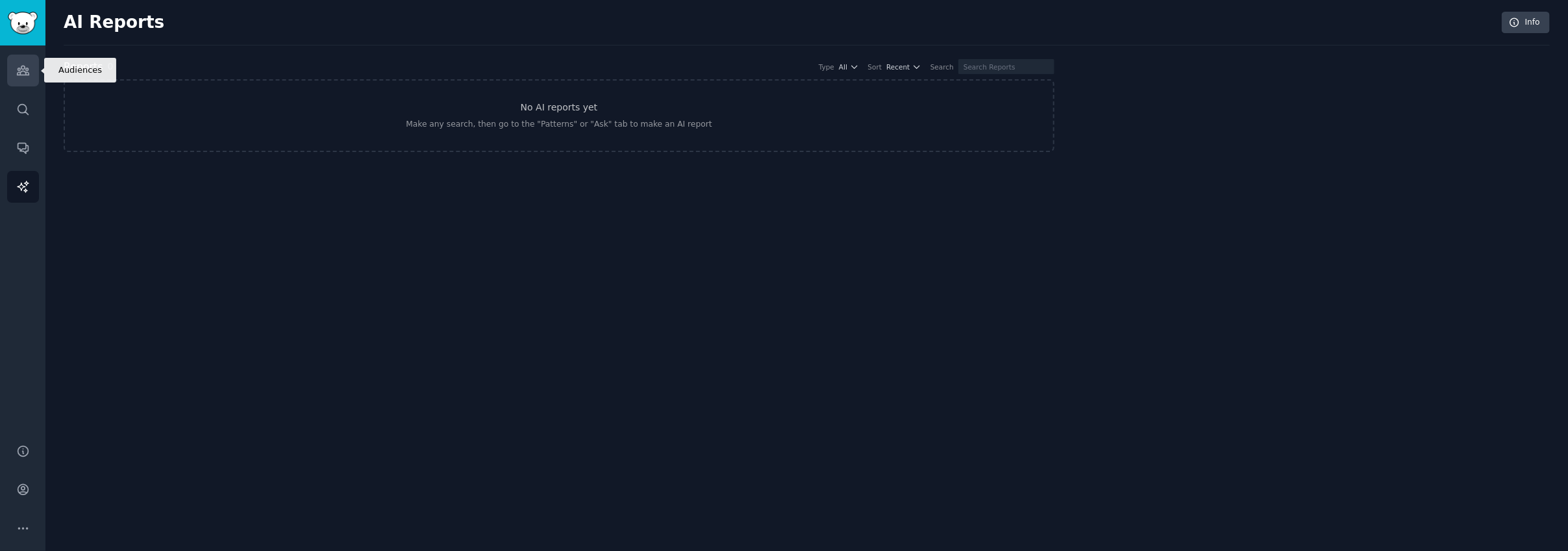
click at [24, 79] on link "Audiences" at bounding box center [23, 70] width 32 height 32
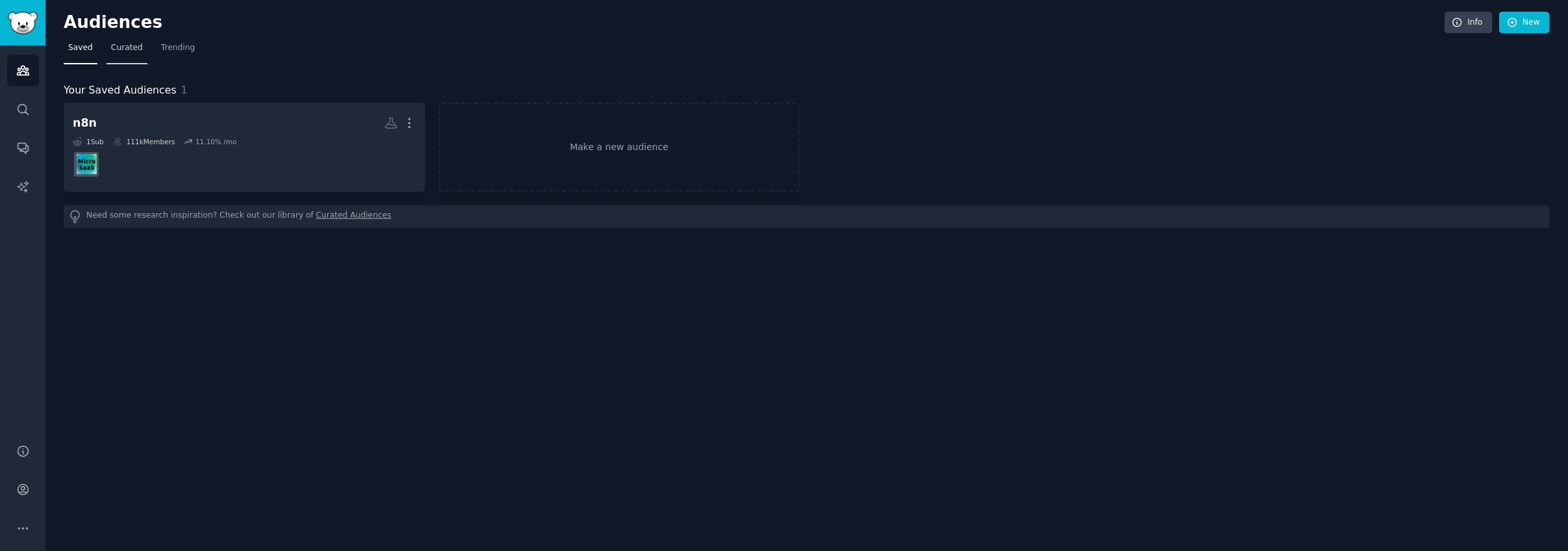
click at [128, 52] on span "Curated" at bounding box center [127, 48] width 32 height 11
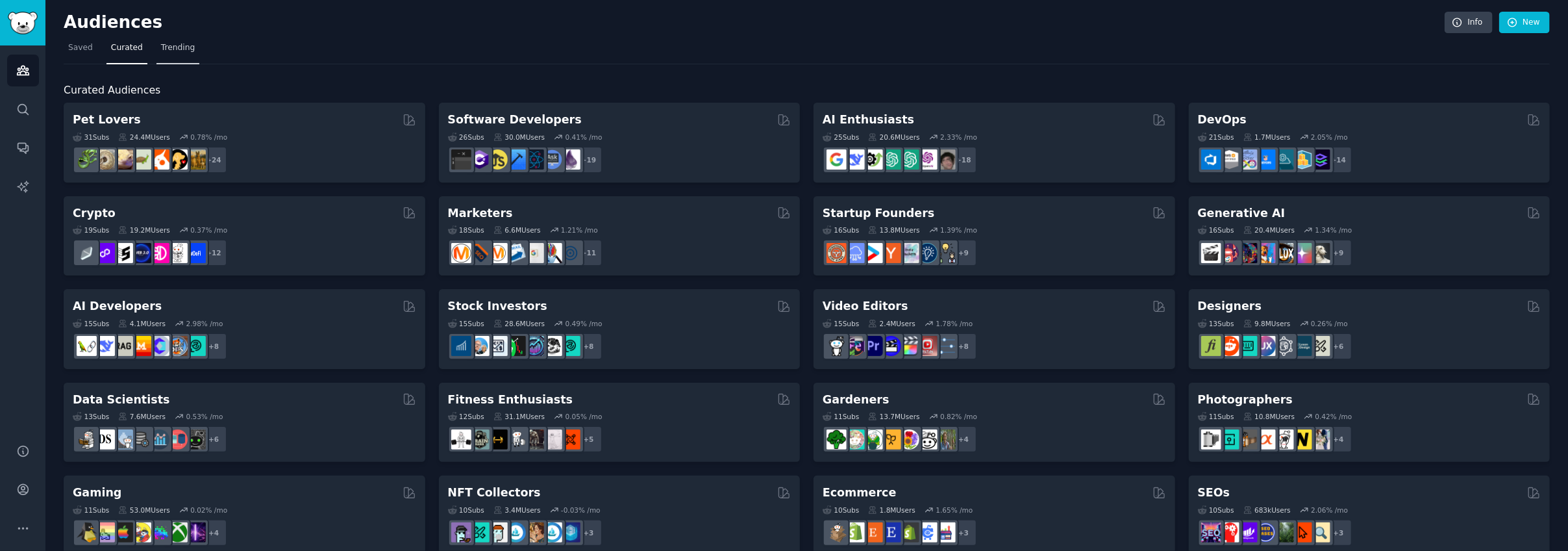
click at [161, 50] on span "Trending" at bounding box center [178, 48] width 34 height 11
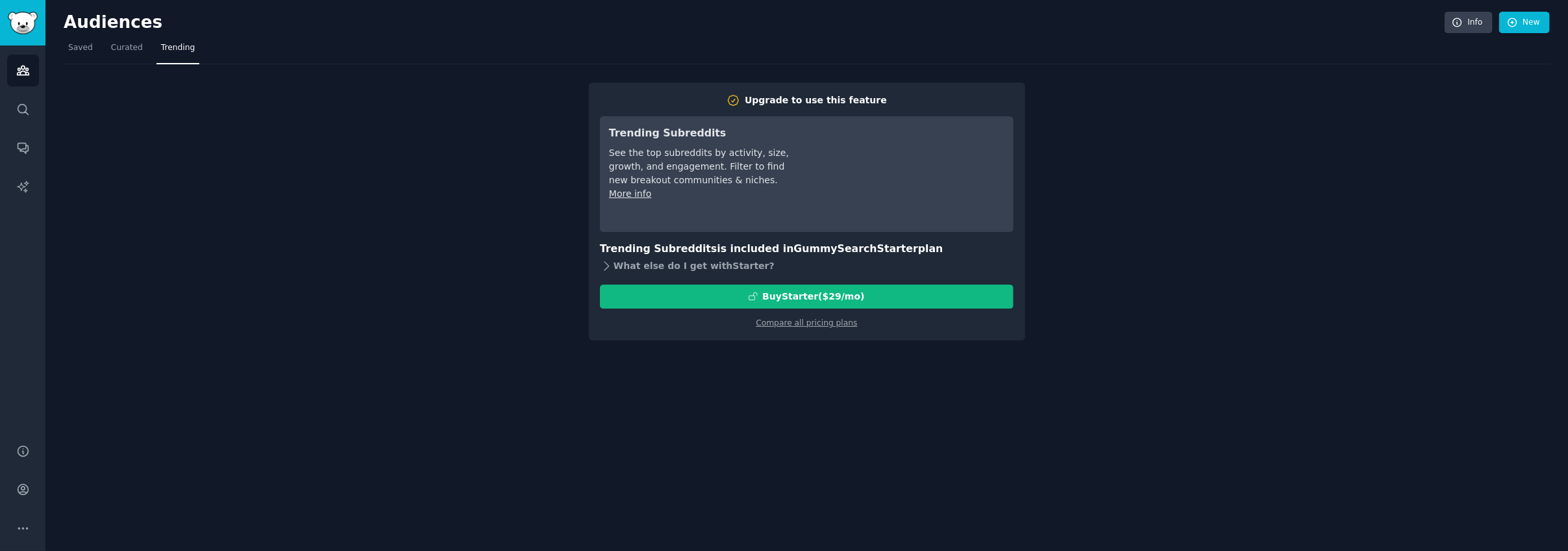
click at [690, 266] on div "What else do I get with Starter ?" at bounding box center [807, 266] width 414 height 18
